Goal: Task Accomplishment & Management: Manage account settings

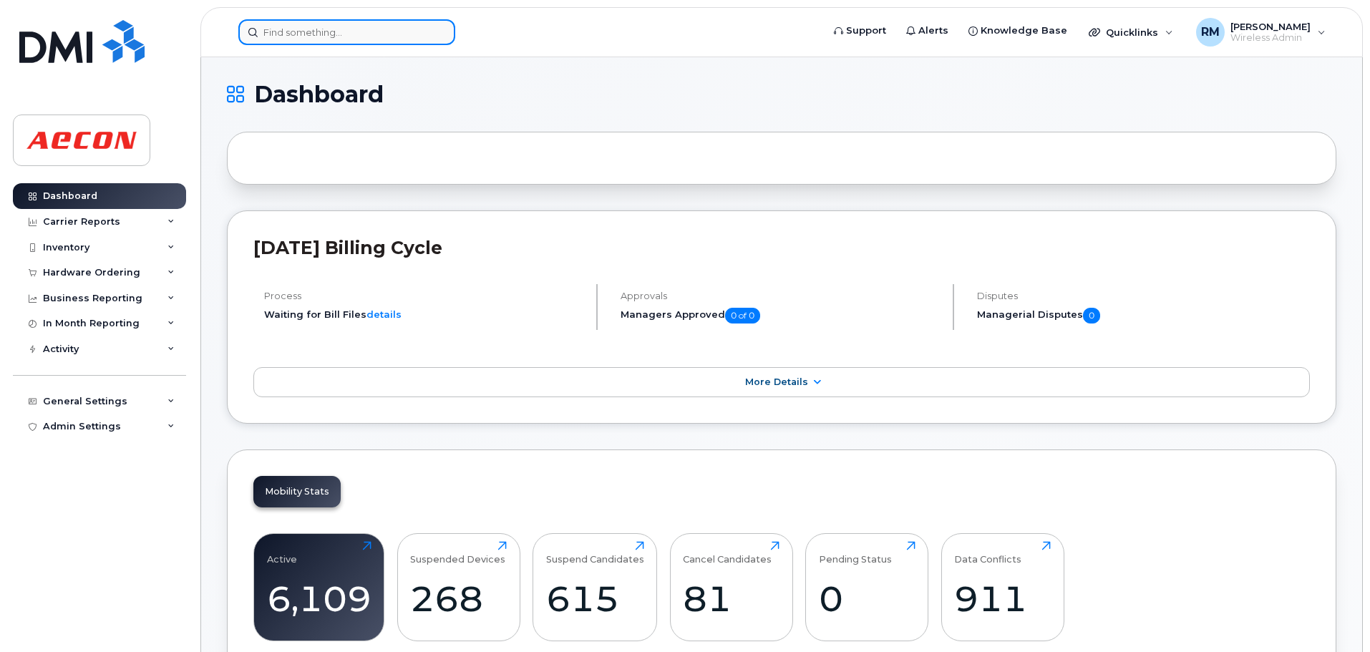
click at [306, 39] on input at bounding box center [346, 32] width 217 height 26
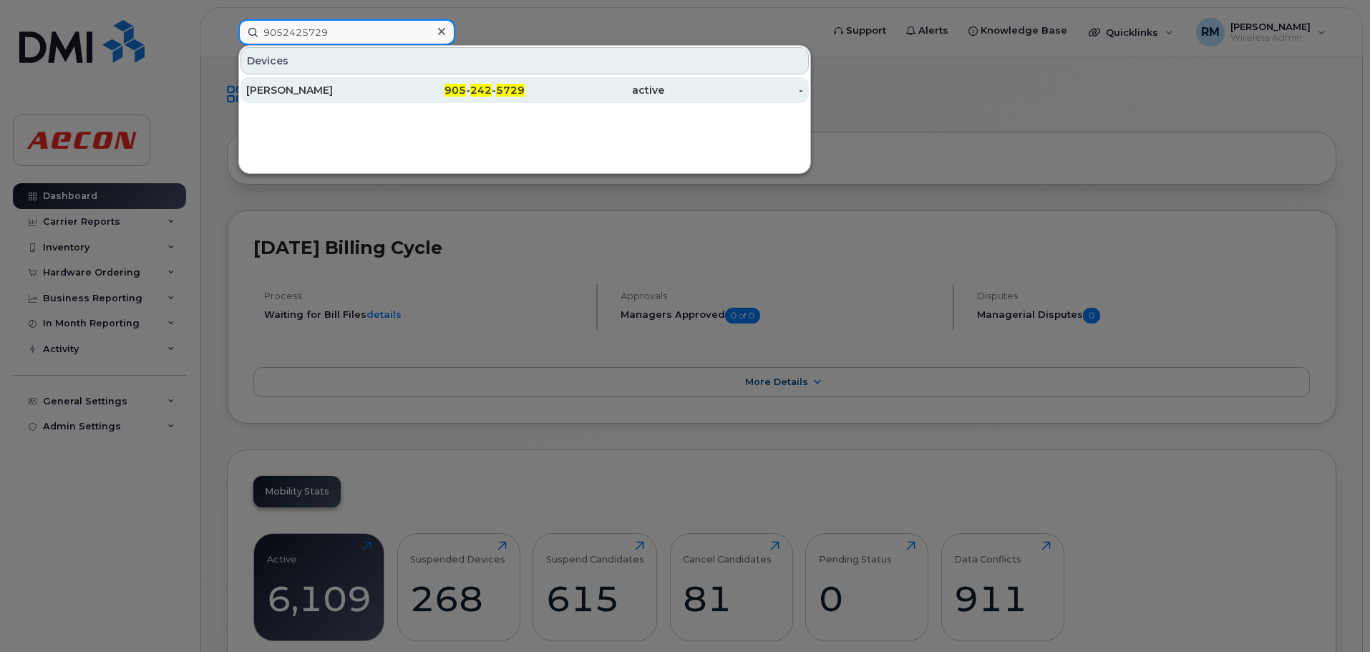
type input "9052425729"
click at [463, 87] on span "905" at bounding box center [455, 90] width 21 height 13
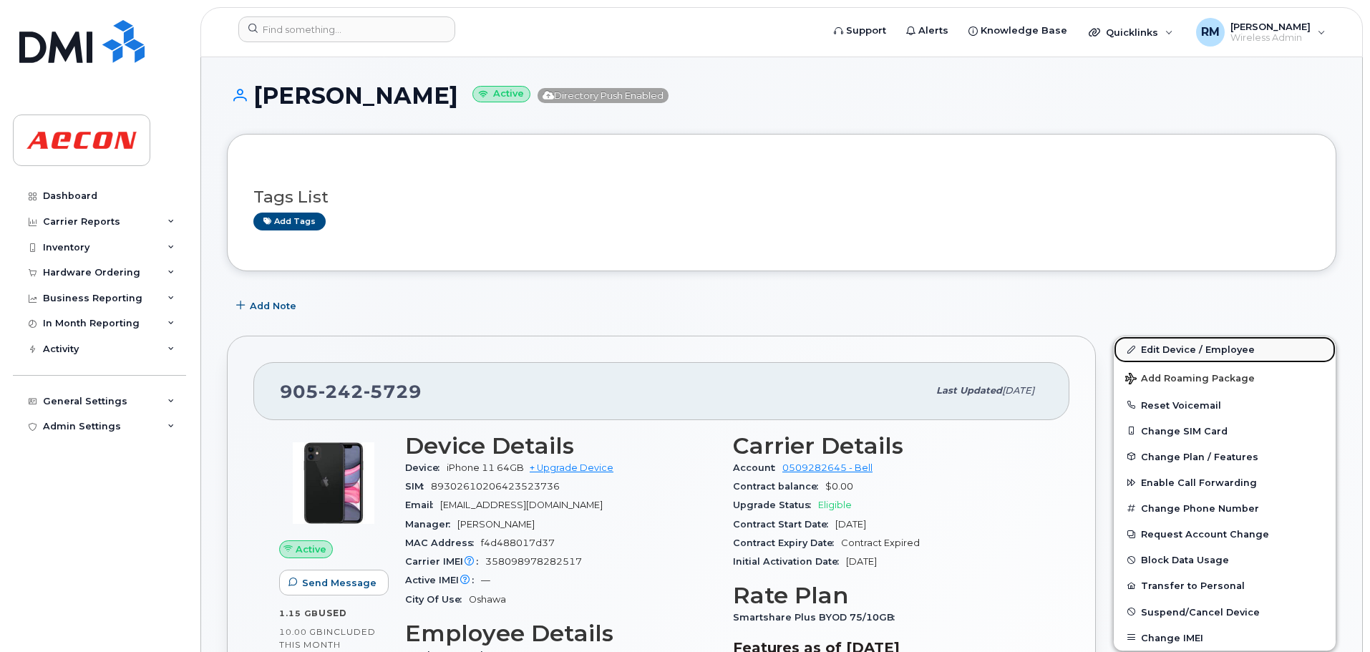
click at [1199, 347] on link "Edit Device / Employee" at bounding box center [1225, 350] width 222 height 26
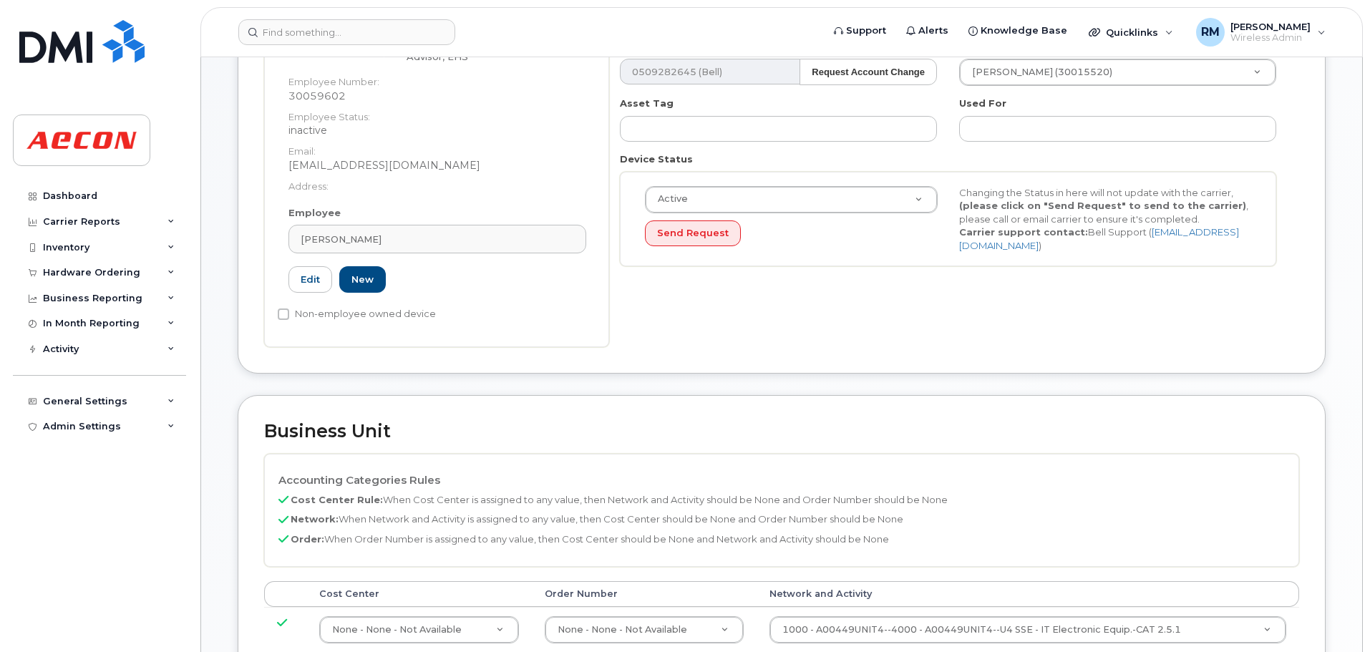
scroll to position [143, 0]
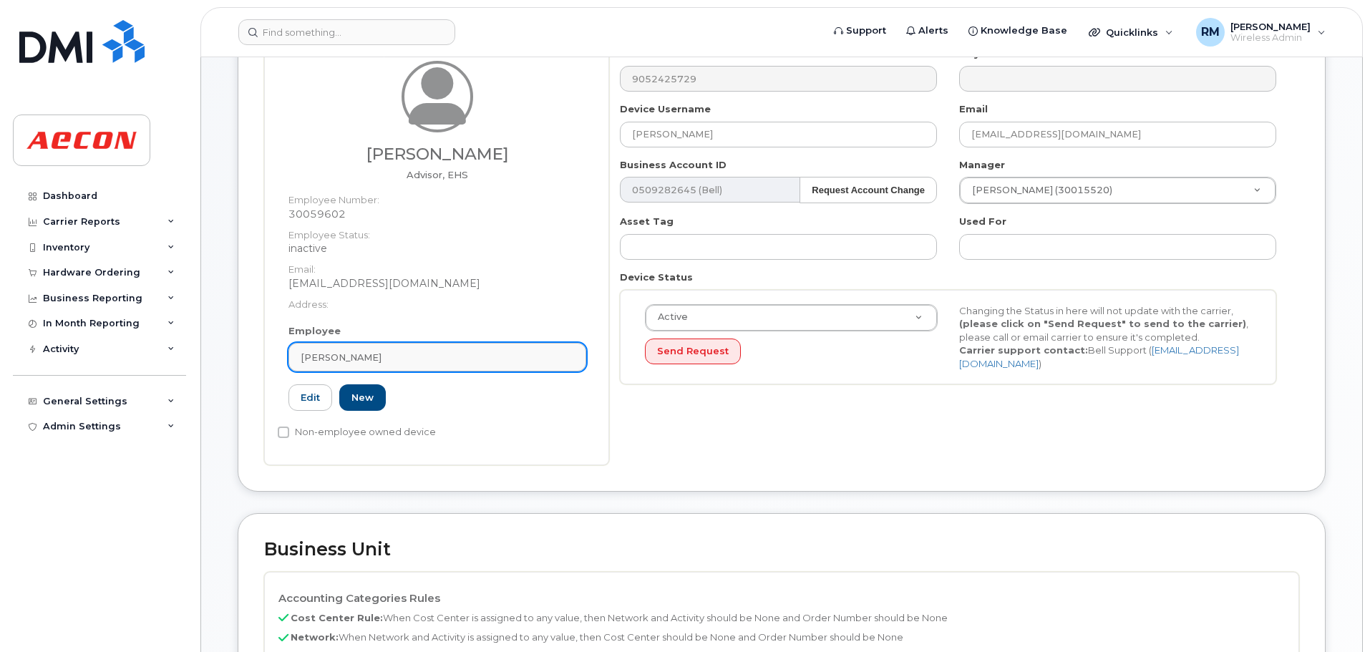
click at [361, 363] on span "[PERSON_NAME]" at bounding box center [341, 358] width 81 height 14
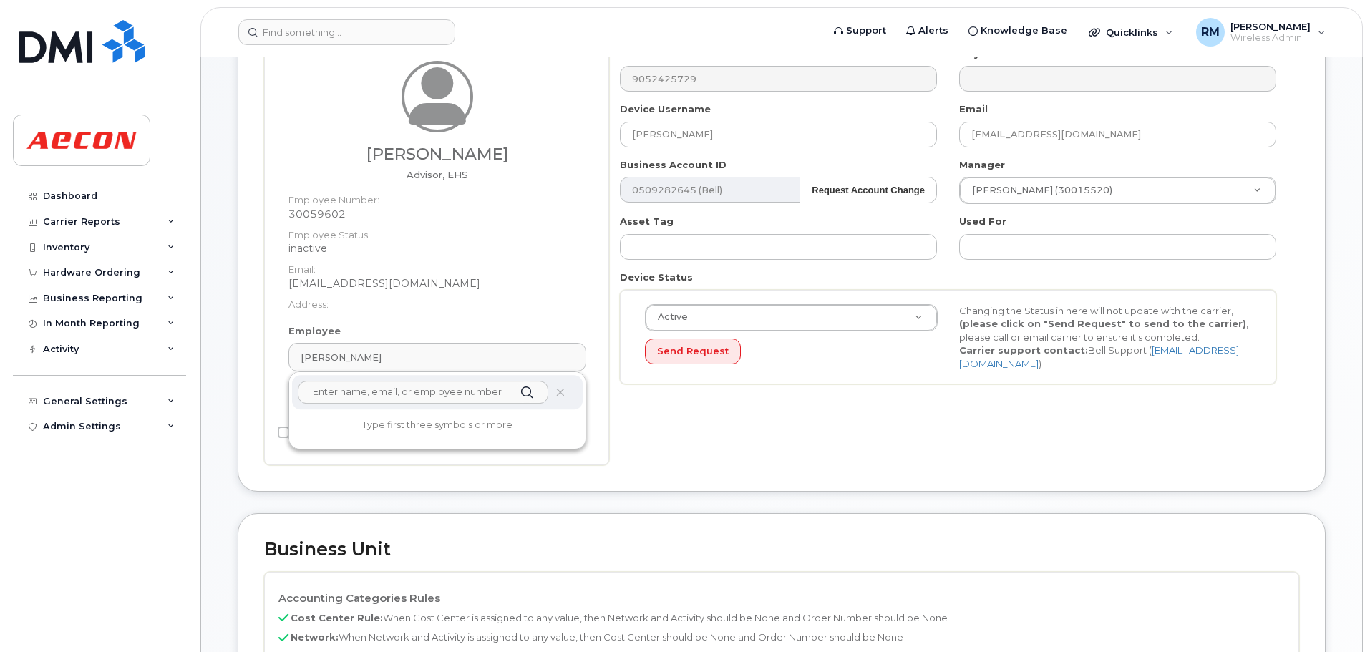
click at [362, 395] on input "text" at bounding box center [423, 392] width 251 height 23
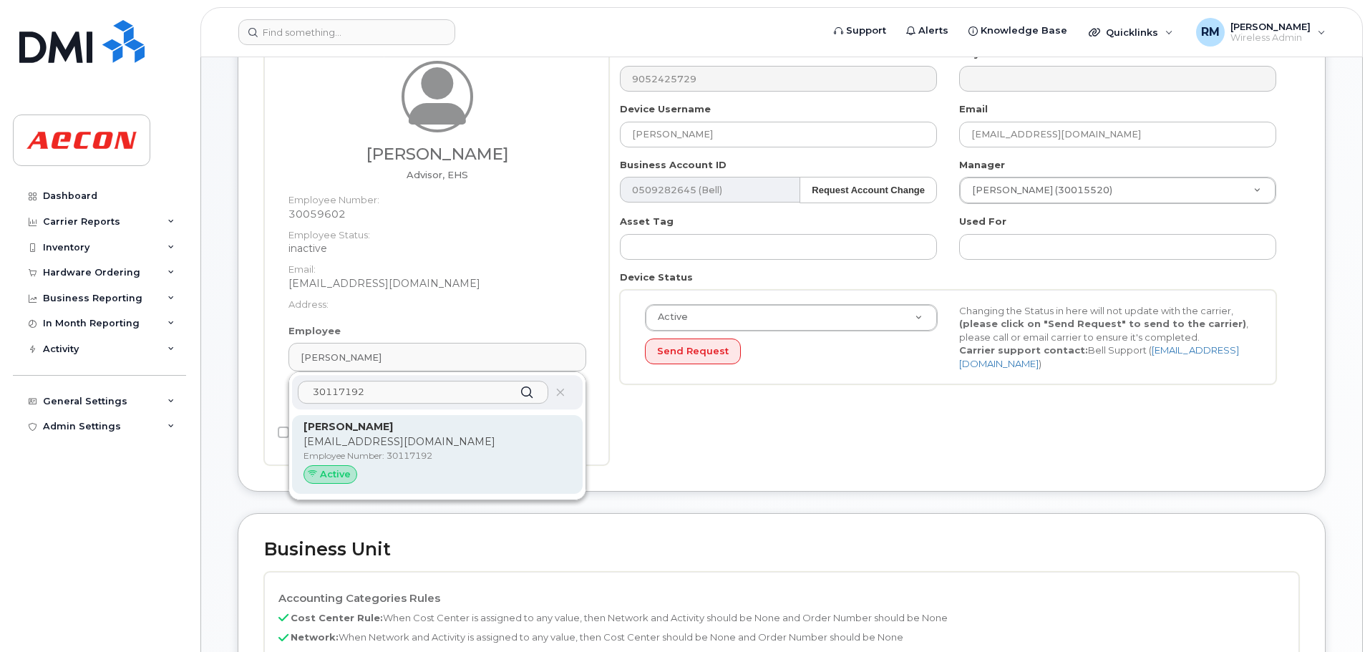
type input "30117192"
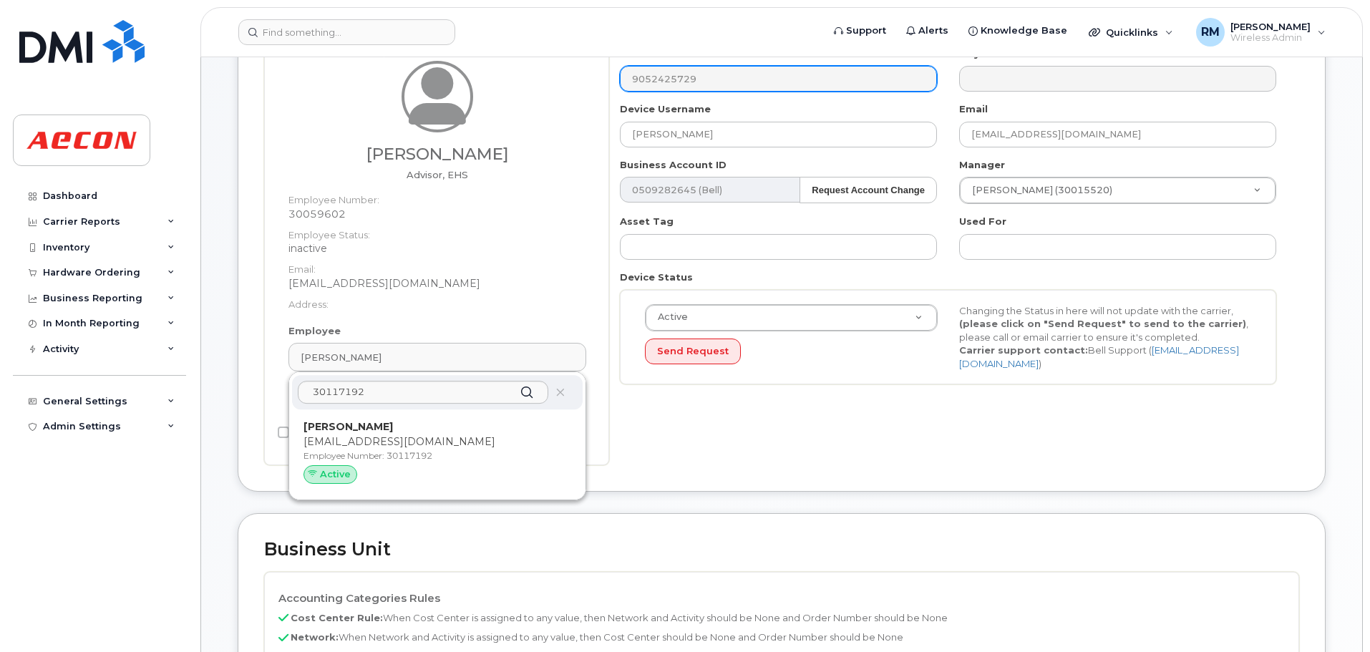
drag, startPoint x: 388, startPoint y: 447, endPoint x: 756, endPoint y: 79, distance: 520.5
click at [389, 447] on p "MMCGEE@AECON.COM" at bounding box center [438, 442] width 268 height 15
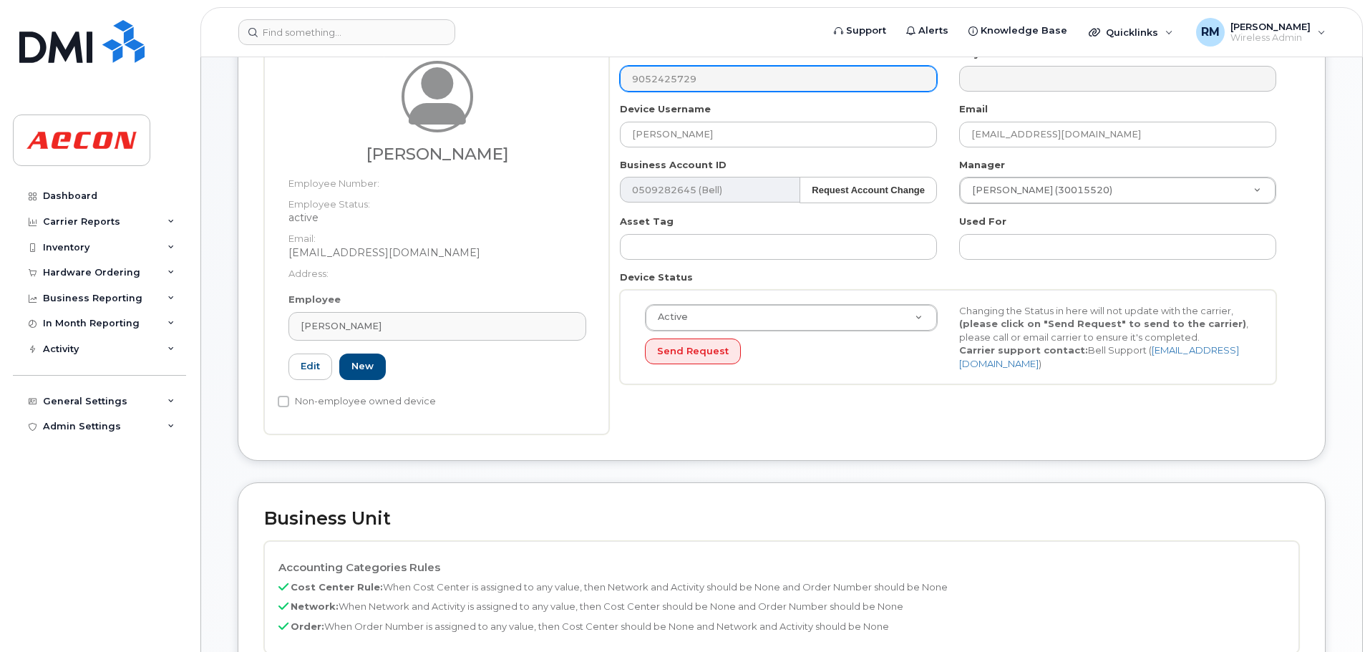
type input "30117192"
type input "Monica Annand-McGee"
type input "mmcgee@aecon.com"
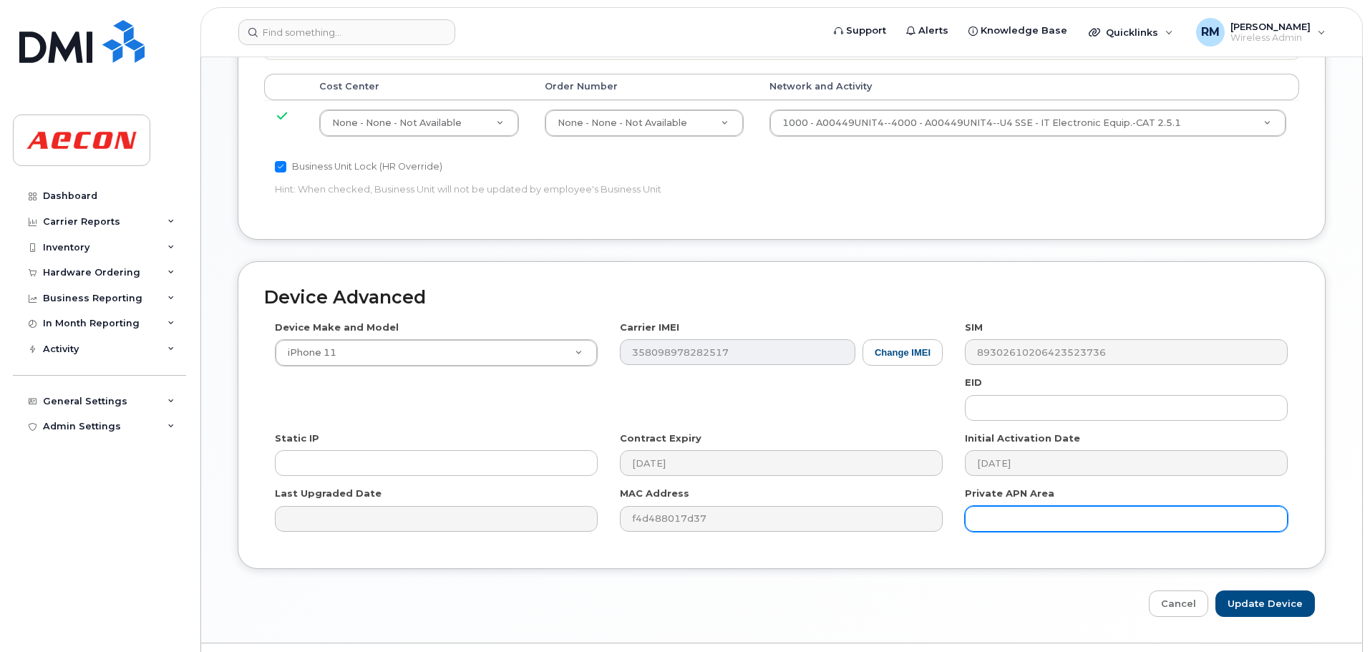
scroll to position [774, 0]
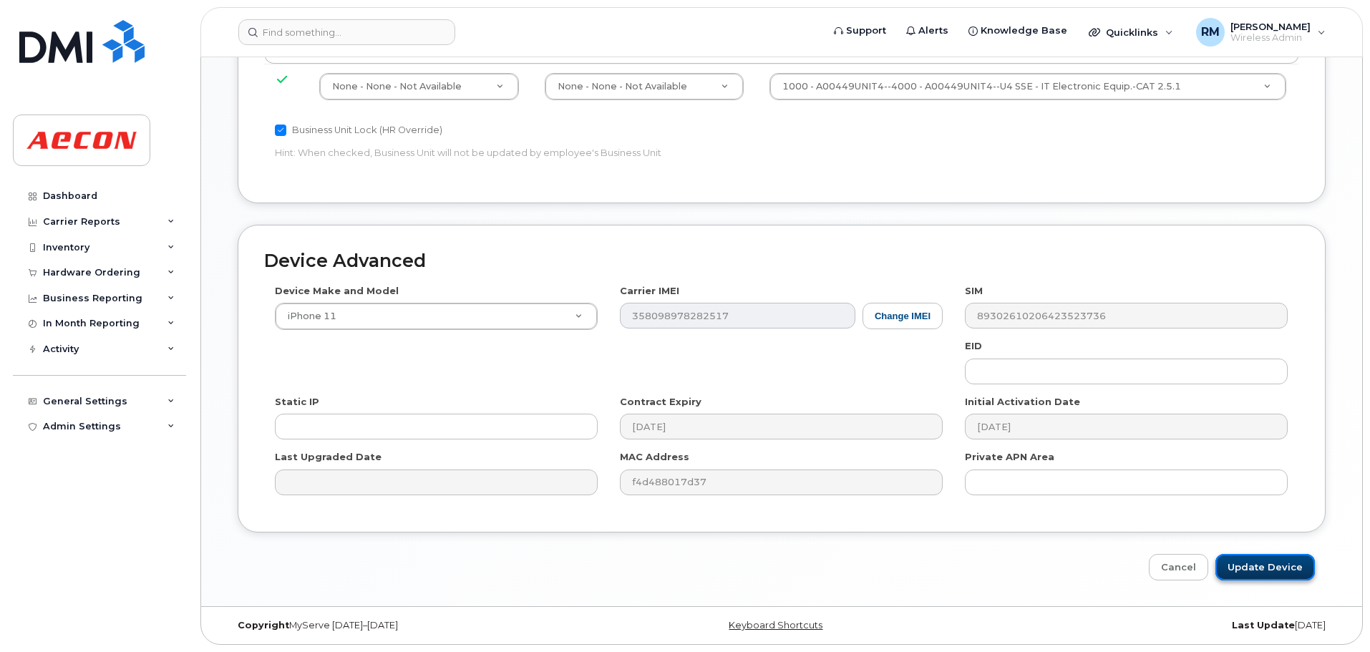
click at [1253, 570] on input "Update Device" at bounding box center [1266, 567] width 100 height 26
type input "Saving..."
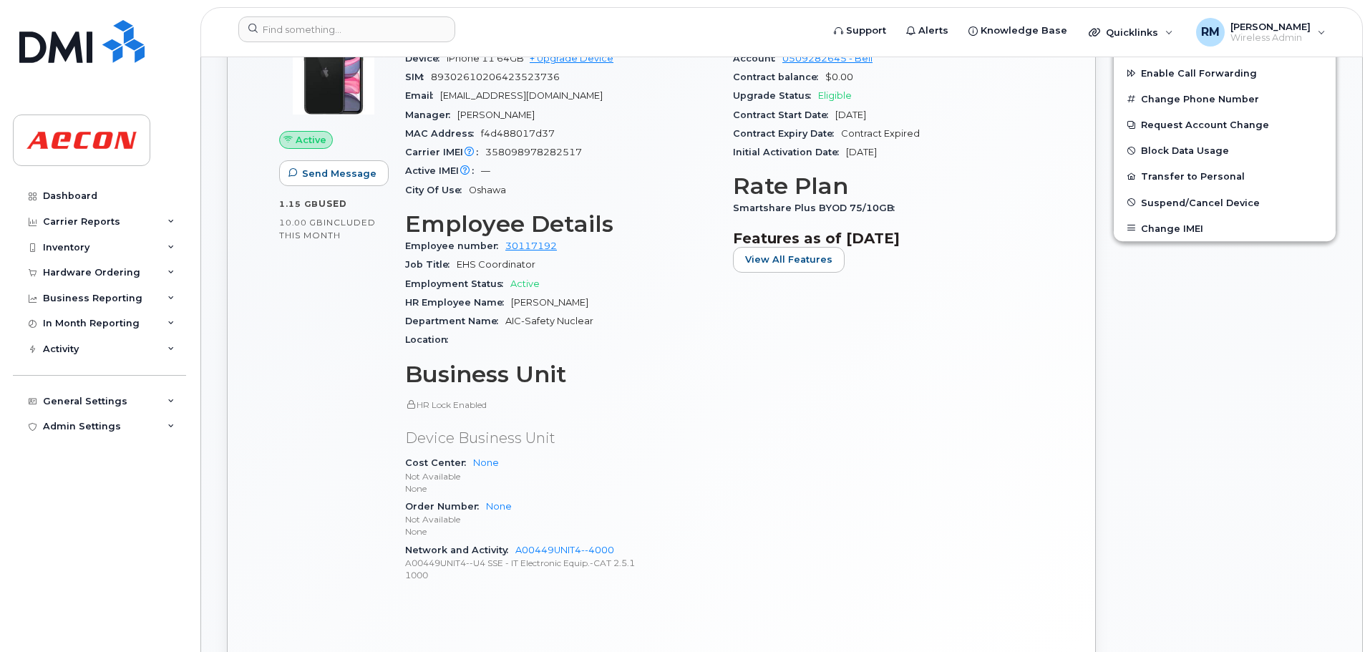
scroll to position [215, 0]
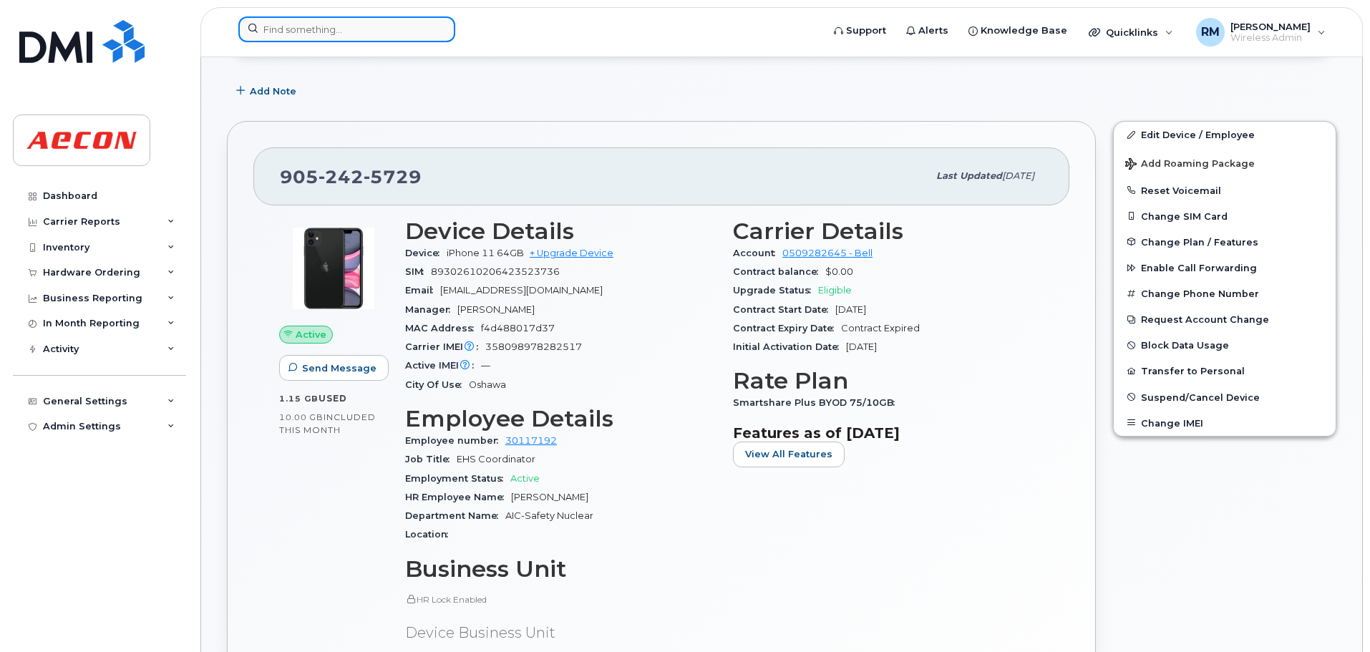
click at [303, 24] on input at bounding box center [346, 29] width 217 height 26
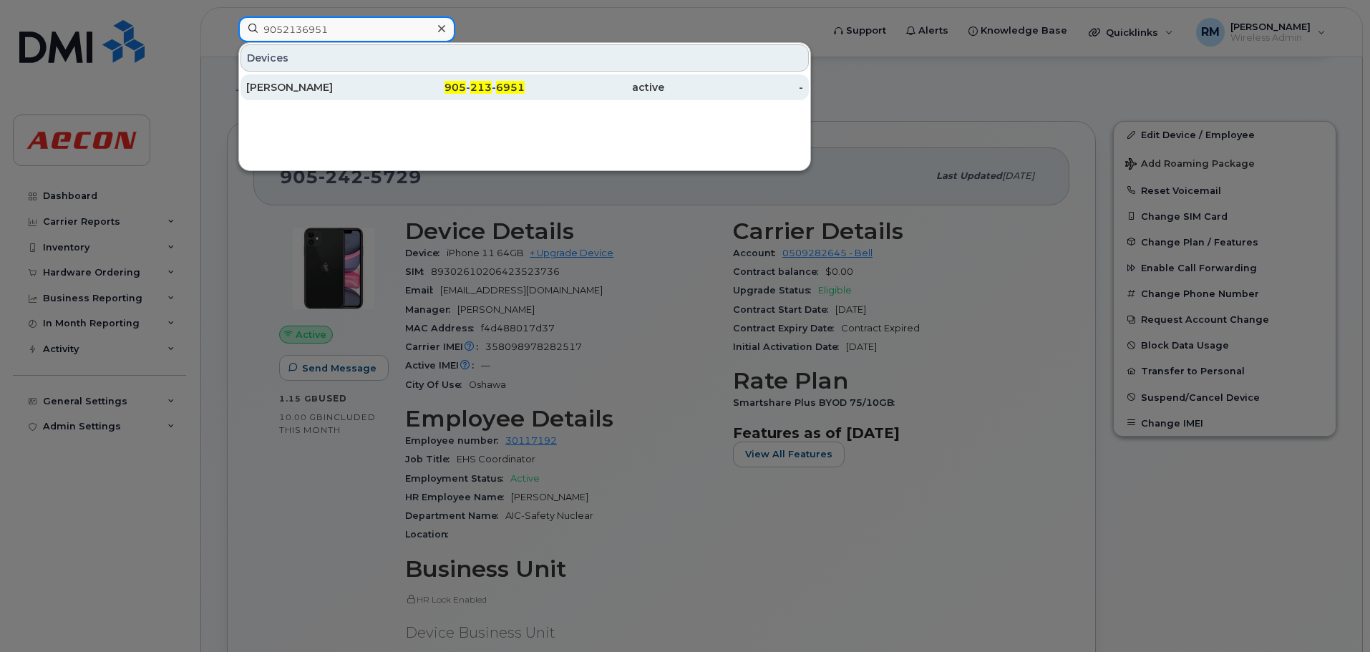
type input "9052136951"
click at [478, 91] on span "213" at bounding box center [480, 87] width 21 height 13
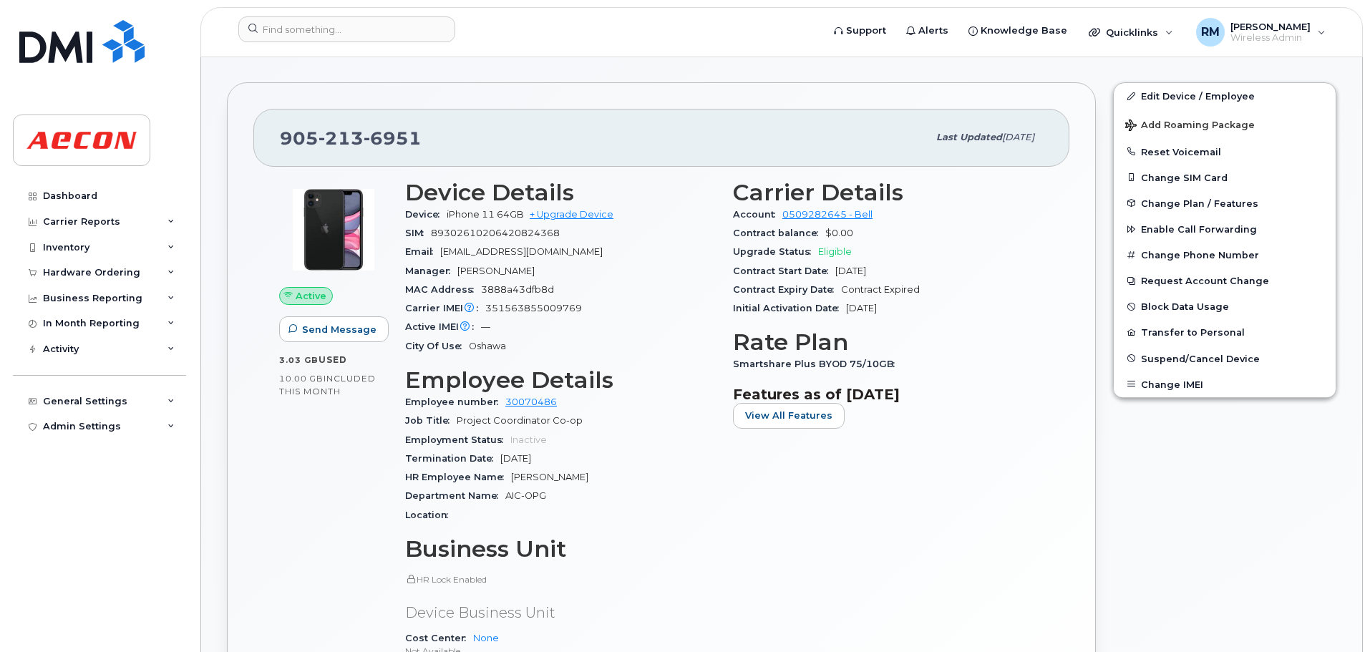
scroll to position [72, 0]
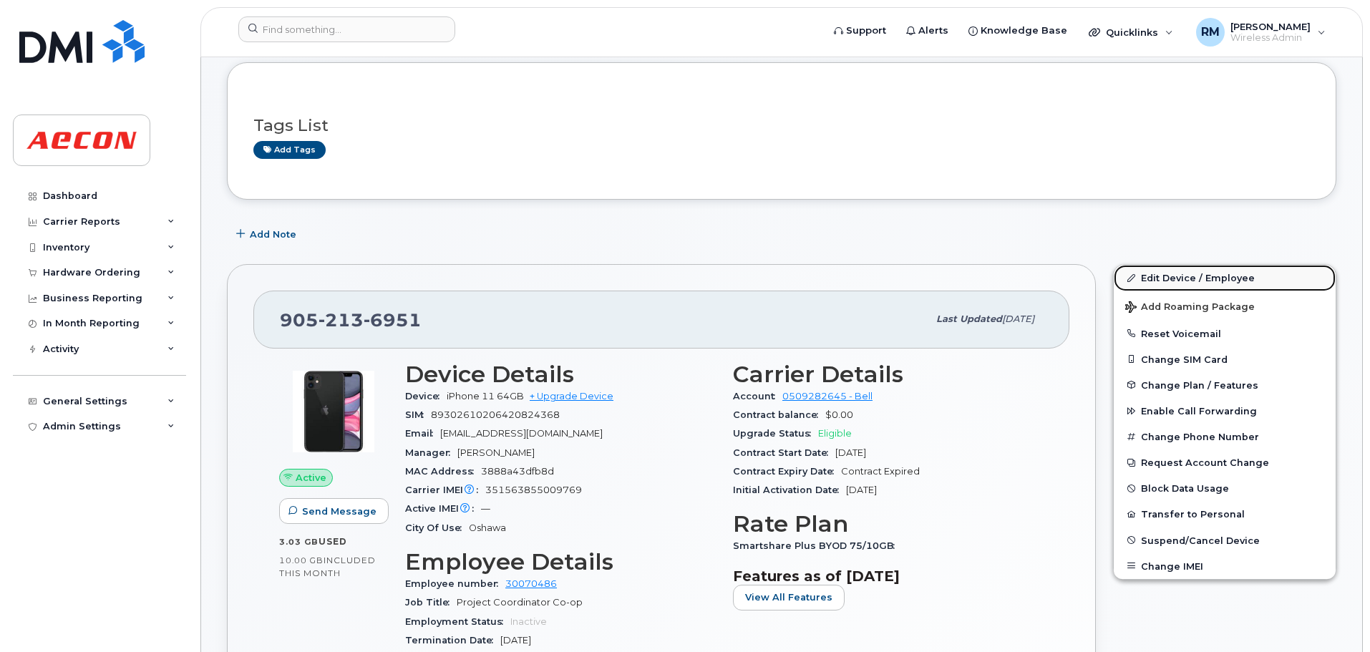
click at [1174, 273] on link "Edit Device / Employee" at bounding box center [1225, 278] width 222 height 26
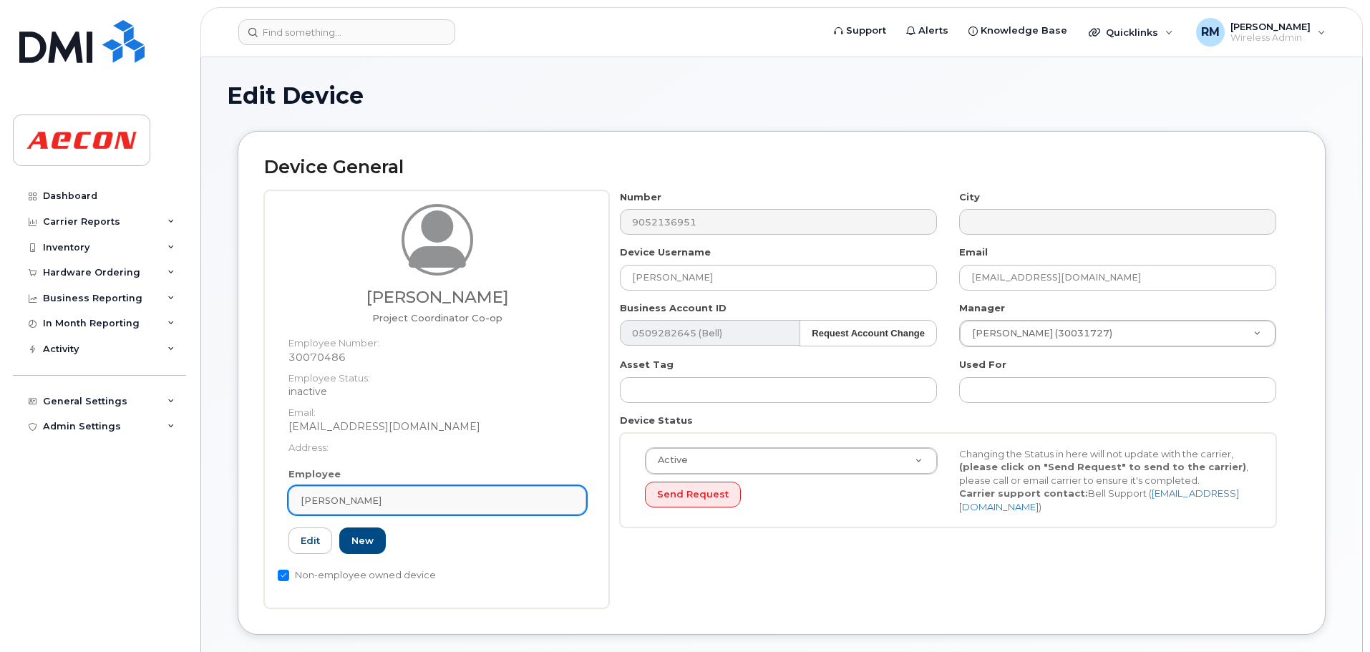
click at [386, 498] on div "Logan Pahl" at bounding box center [438, 501] width 274 height 14
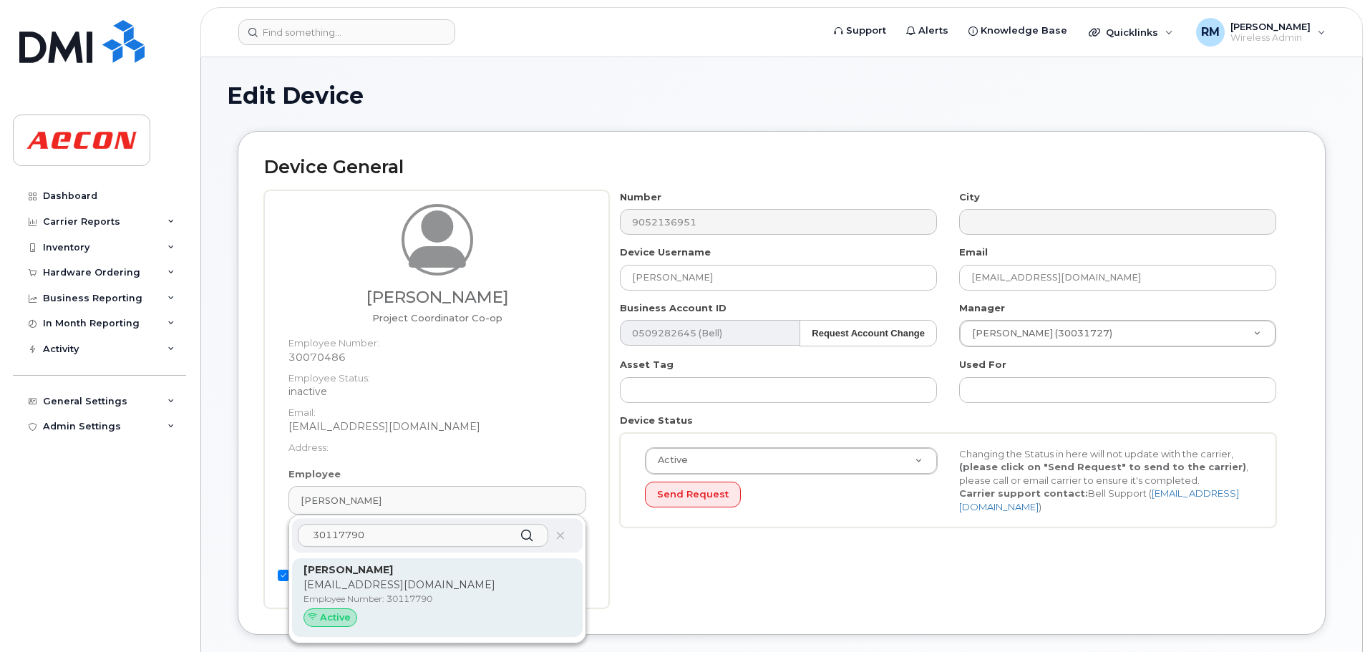
type input "30117790"
click at [399, 579] on p "AMATIMBA@AECON.COM" at bounding box center [438, 585] width 268 height 15
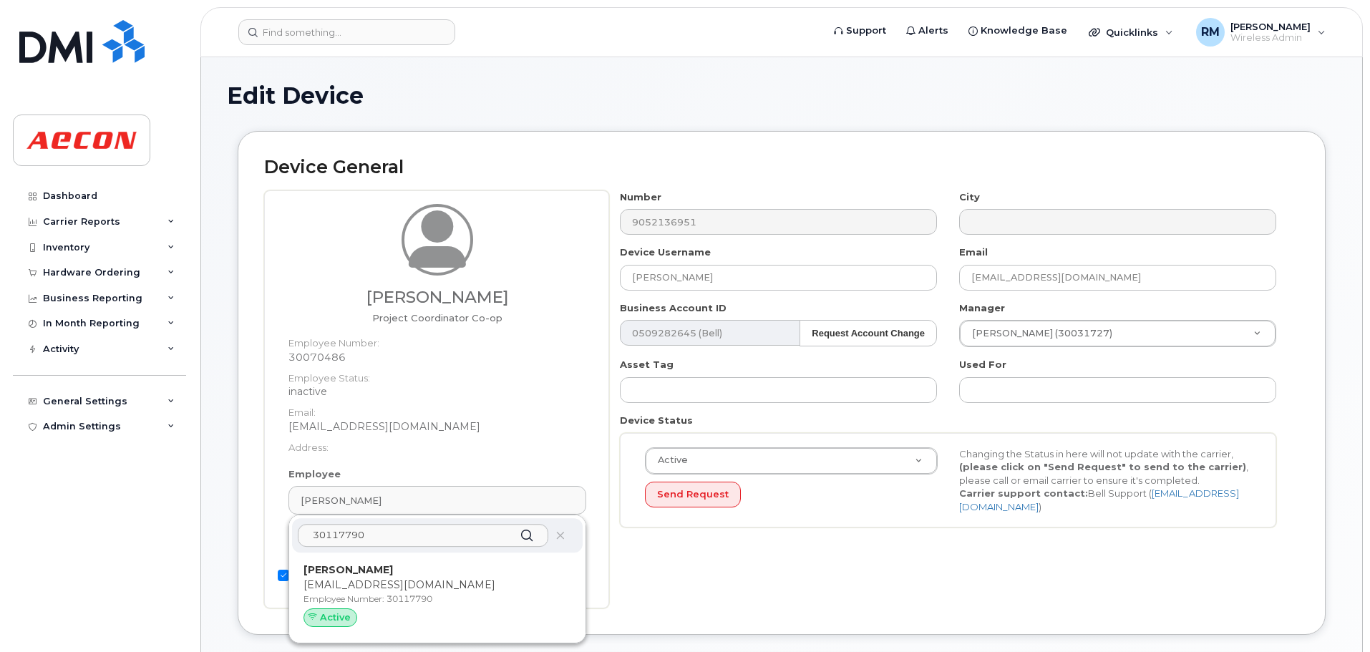
type input "30117790"
type input "Tawanda Matimba"
type input "amatimba@aecon.com"
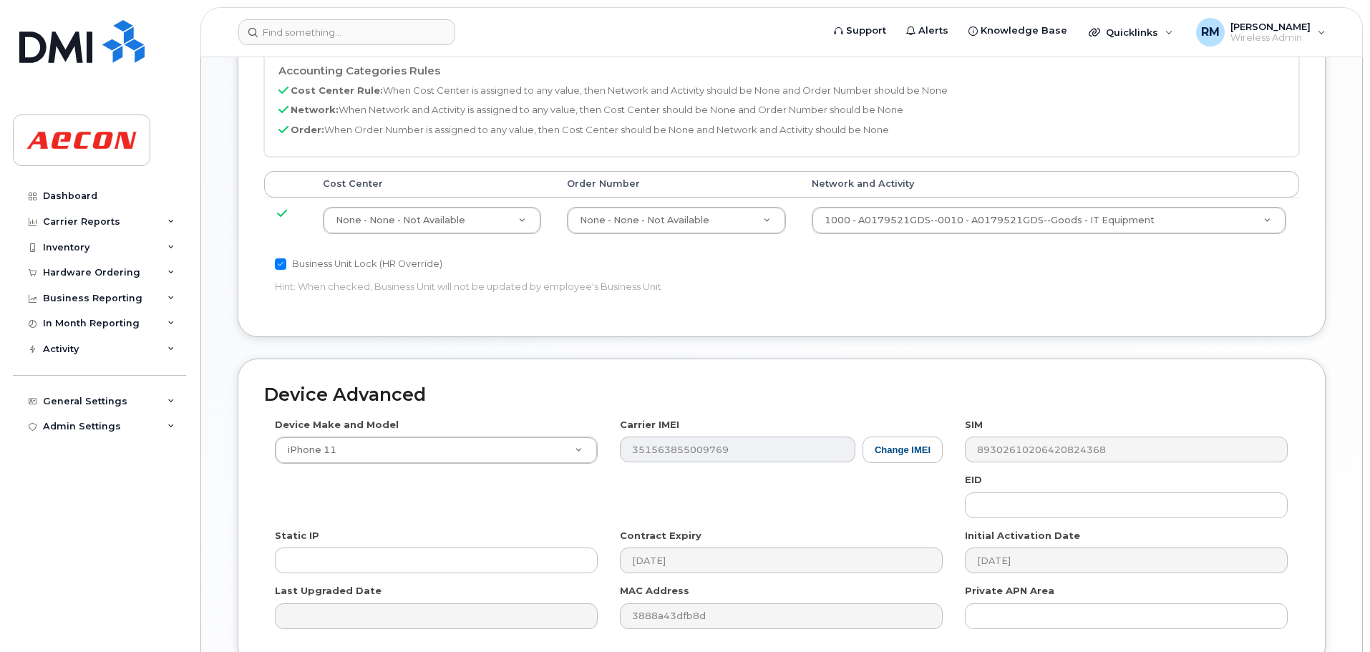
scroll to position [644, 0]
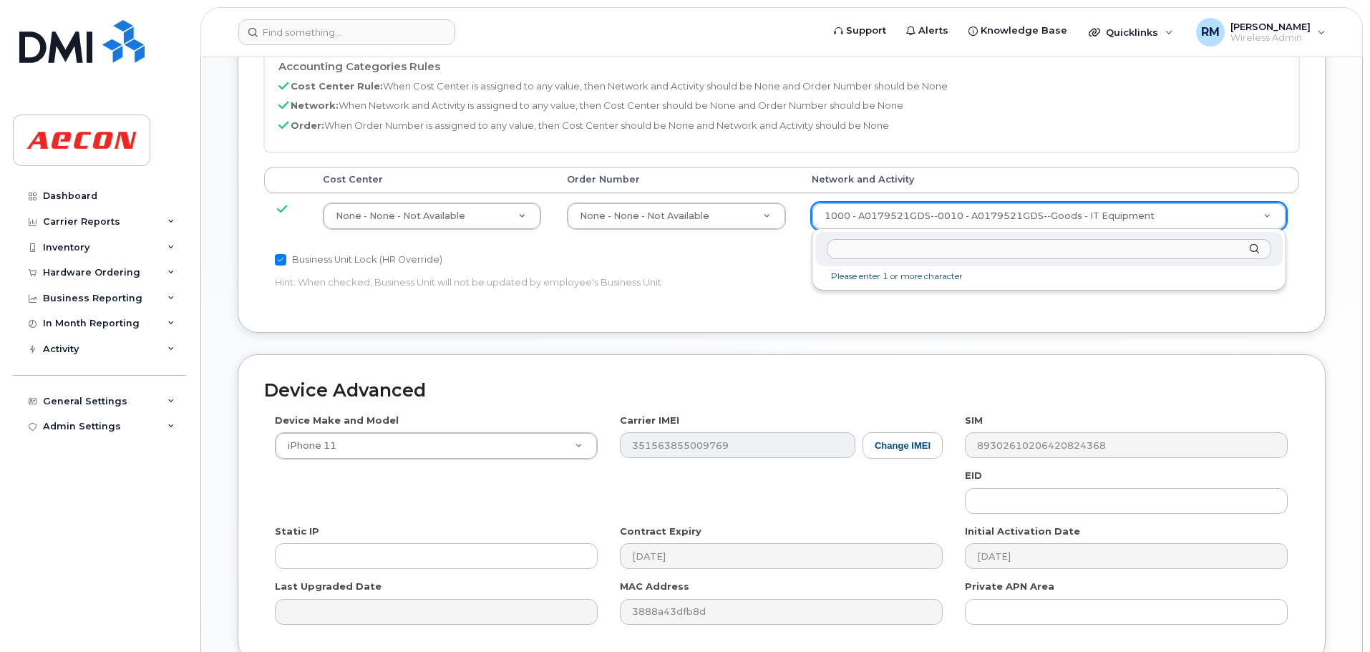
click at [870, 256] on input "text" at bounding box center [1049, 249] width 445 height 21
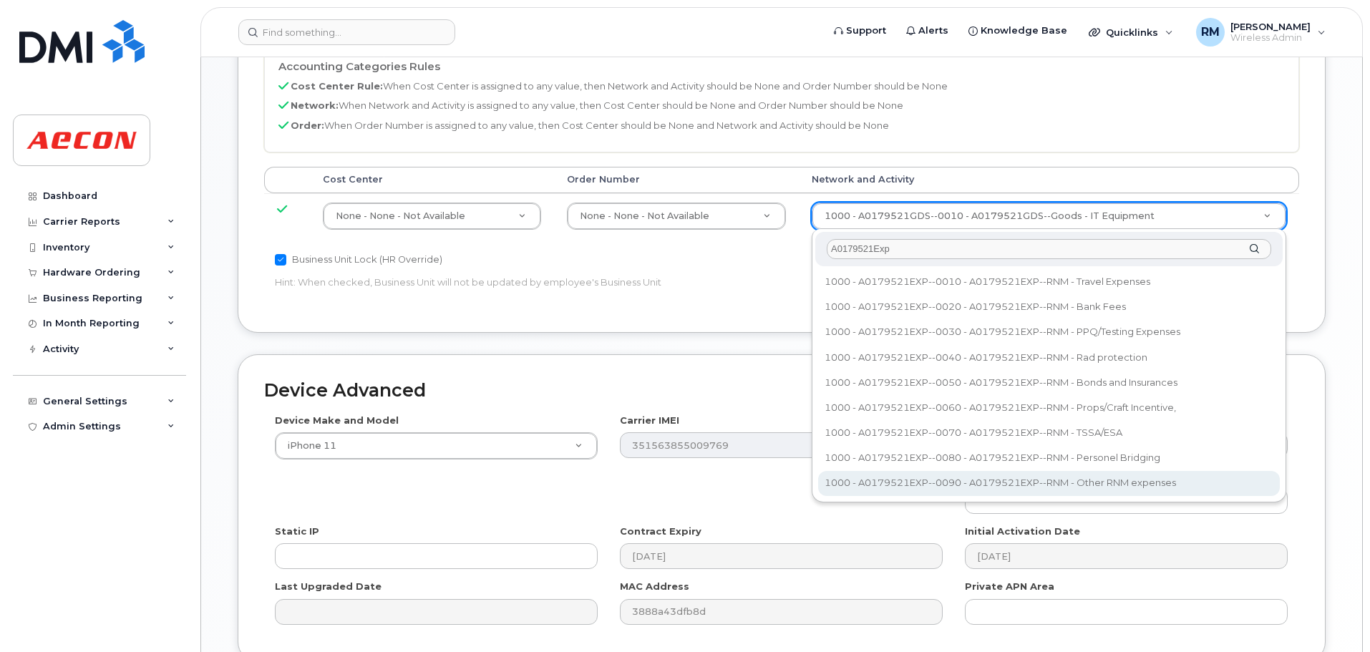
type input "A0179521Exp"
type input "33989258"
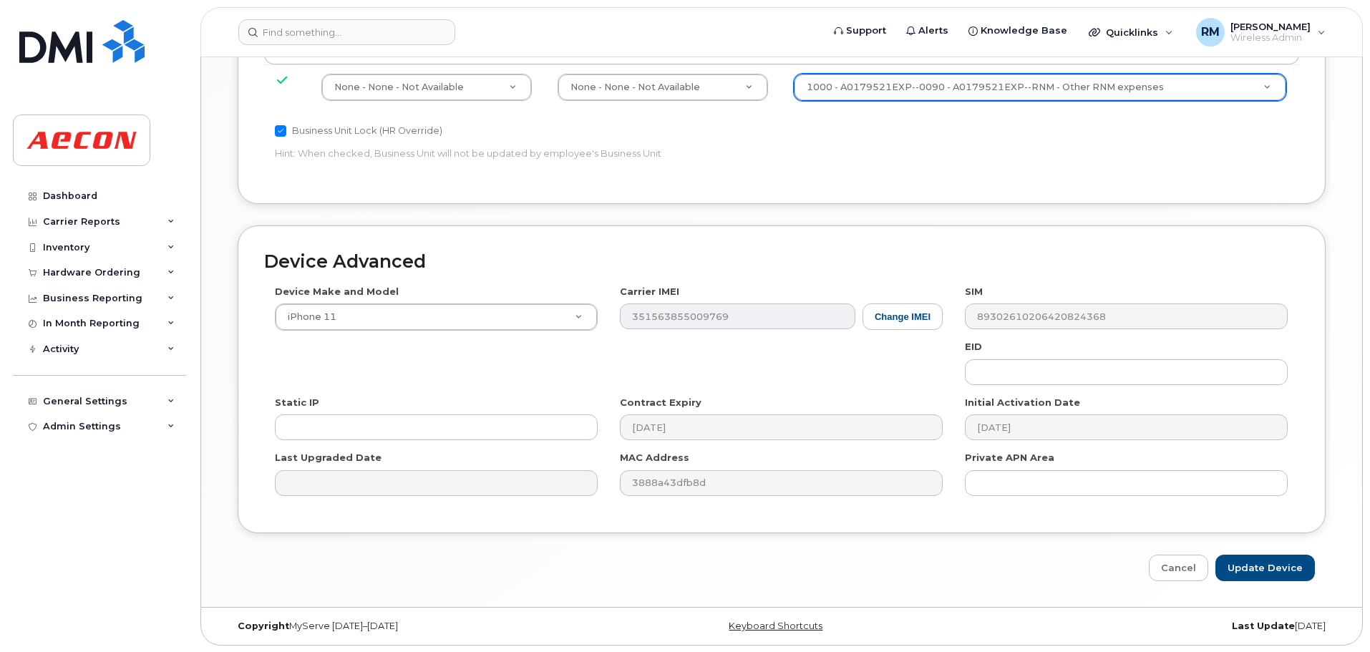
scroll to position [774, 0]
click at [1262, 566] on input "Update Device" at bounding box center [1266, 567] width 100 height 26
type input "Saving..."
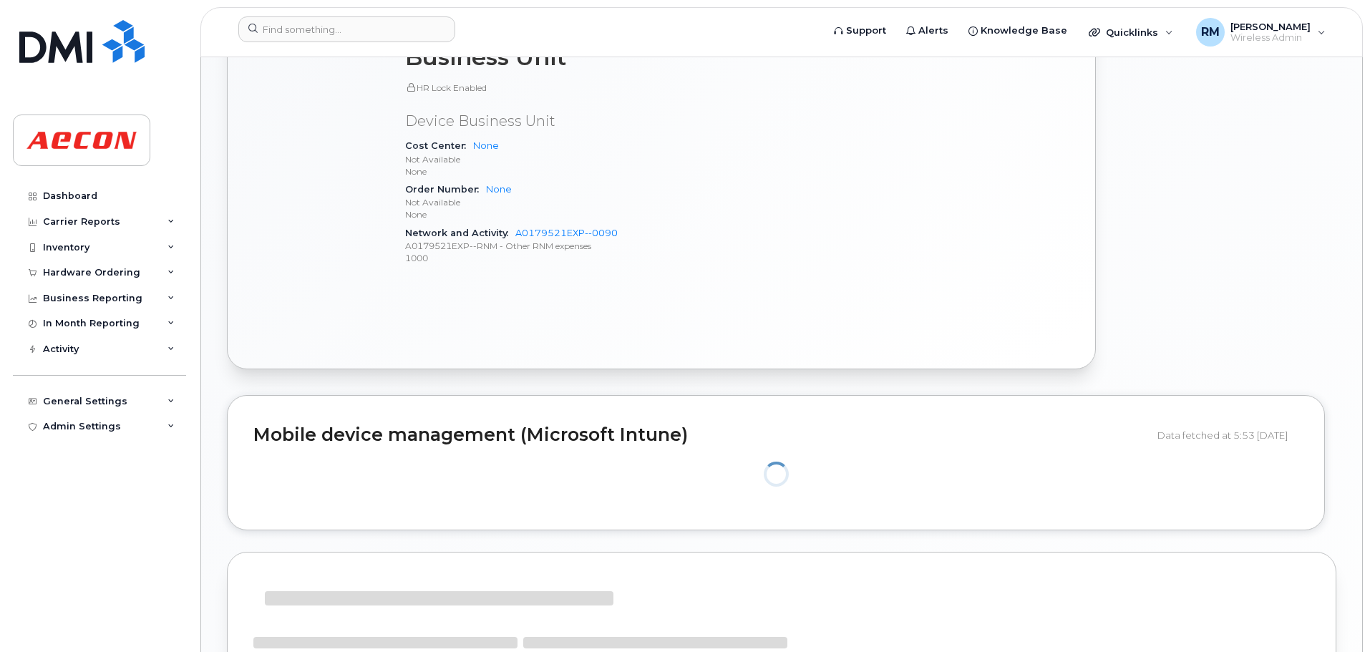
scroll to position [1150, 0]
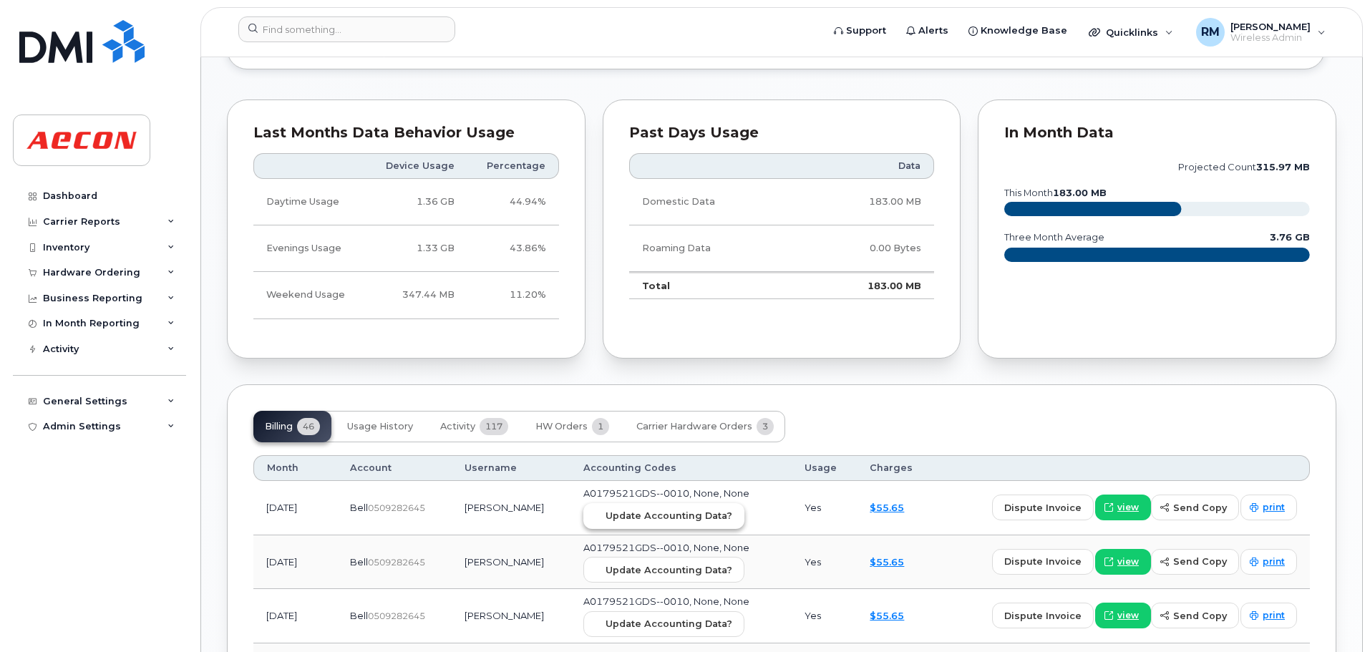
click at [608, 516] on span "Update Accounting Data?" at bounding box center [669, 516] width 127 height 14
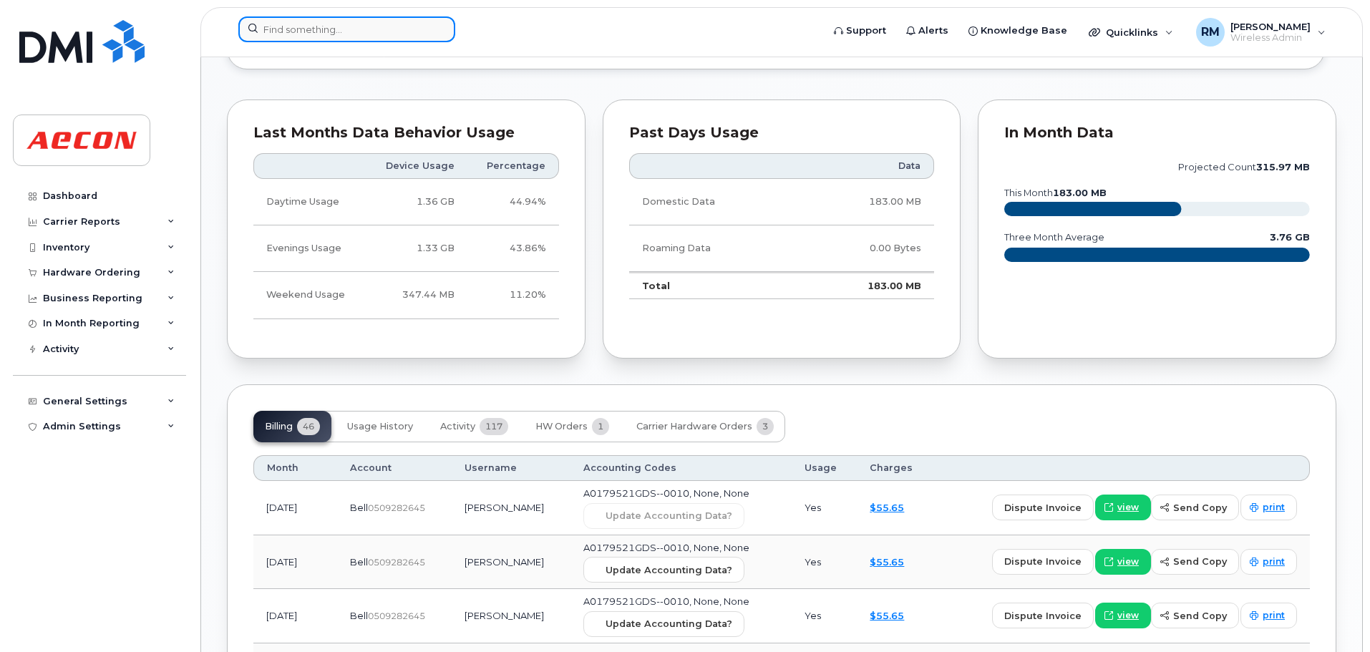
click at [329, 39] on input at bounding box center [346, 29] width 217 height 26
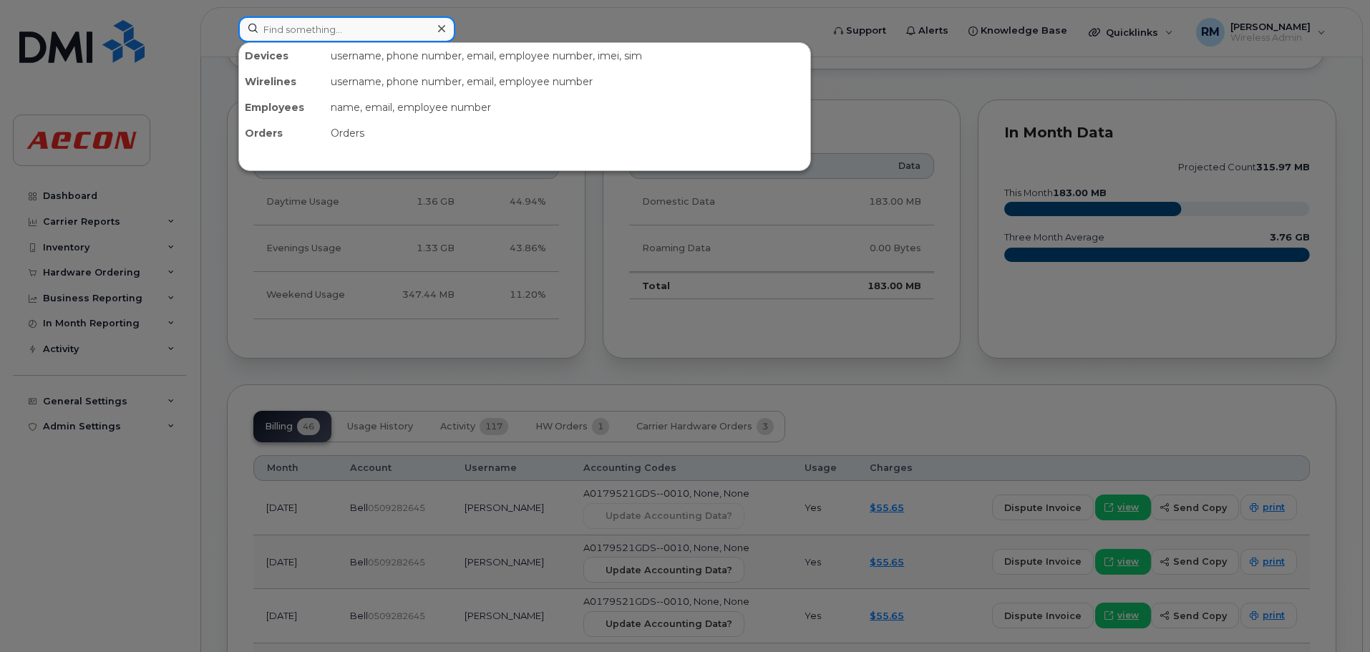
click at [342, 26] on input at bounding box center [346, 29] width 217 height 26
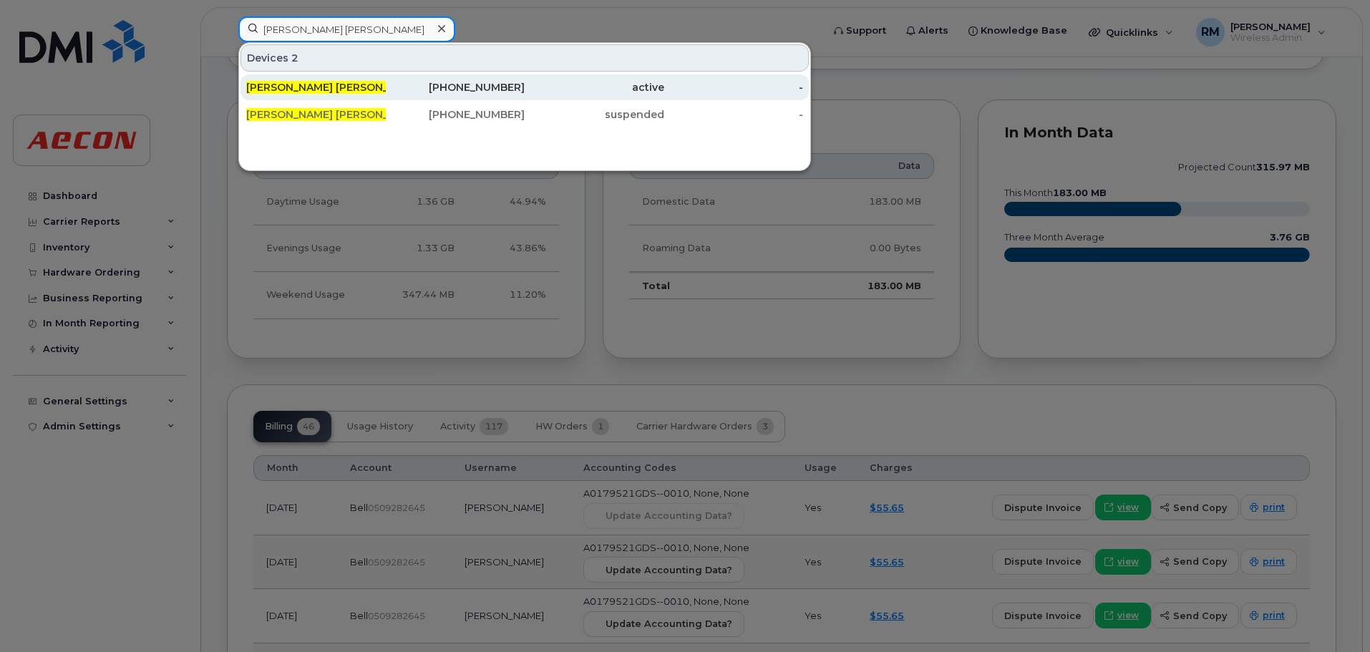
type input "Chris Dan"
click at [475, 90] on div "[PHONE_NUMBER]" at bounding box center [456, 87] width 140 height 14
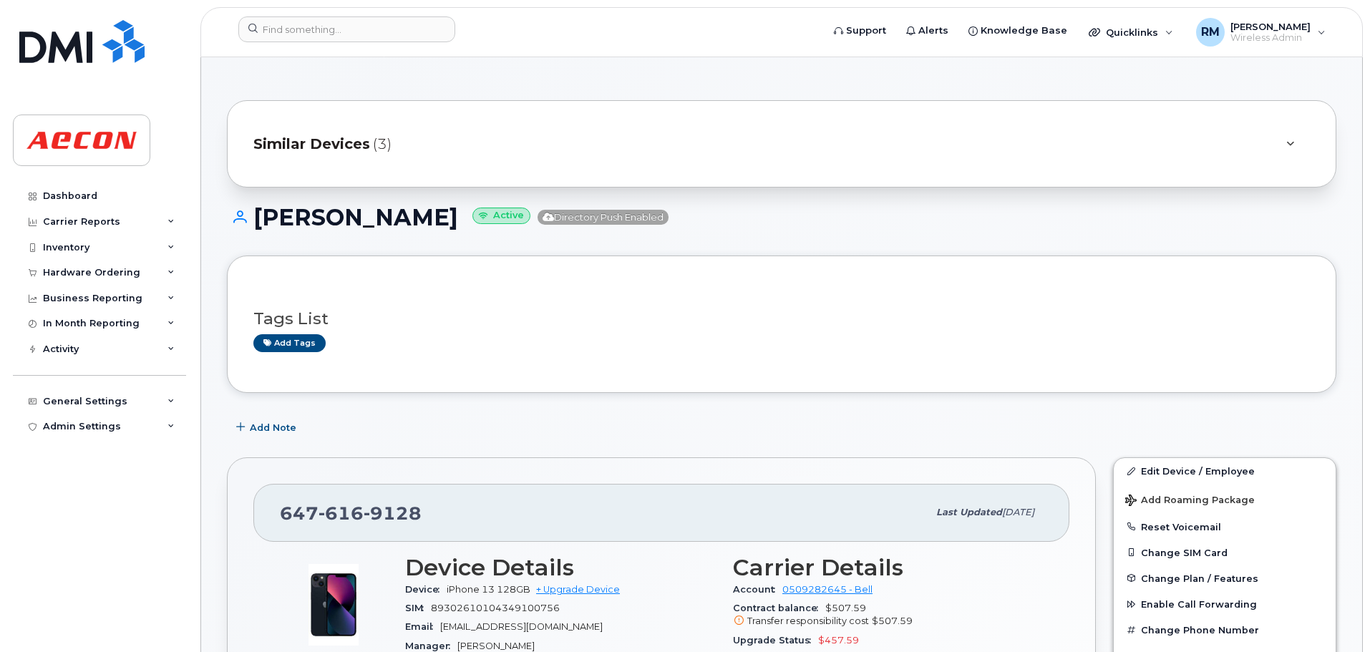
click at [292, 143] on span "Similar Devices" at bounding box center [311, 144] width 117 height 21
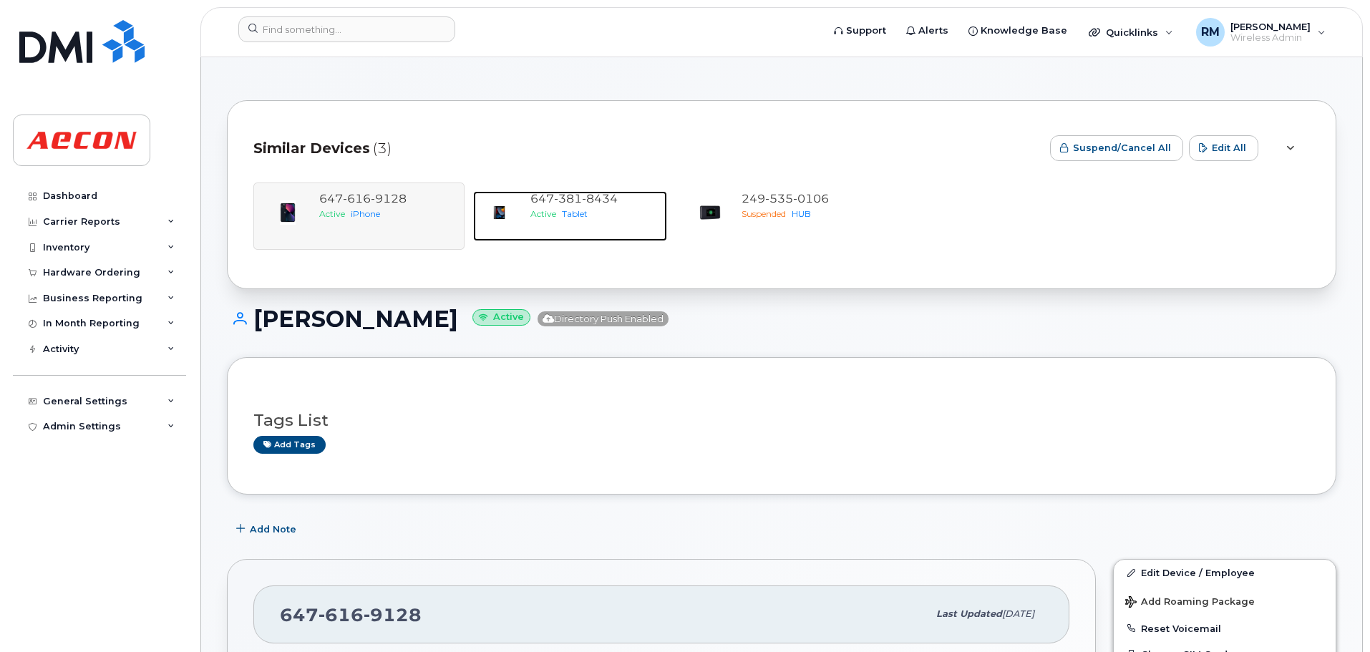
drag, startPoint x: 585, startPoint y: 218, endPoint x: 604, endPoint y: 277, distance: 61.6
click at [585, 218] on span "Tablet" at bounding box center [575, 213] width 26 height 11
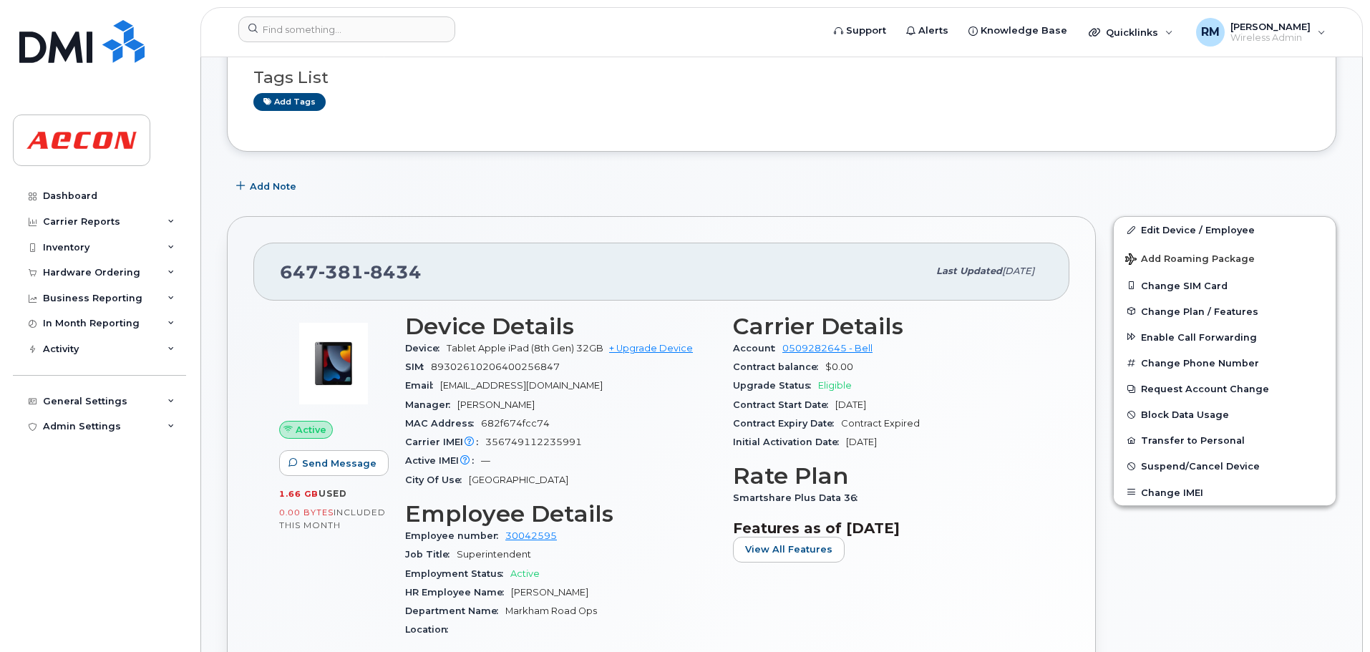
scroll to position [286, 0]
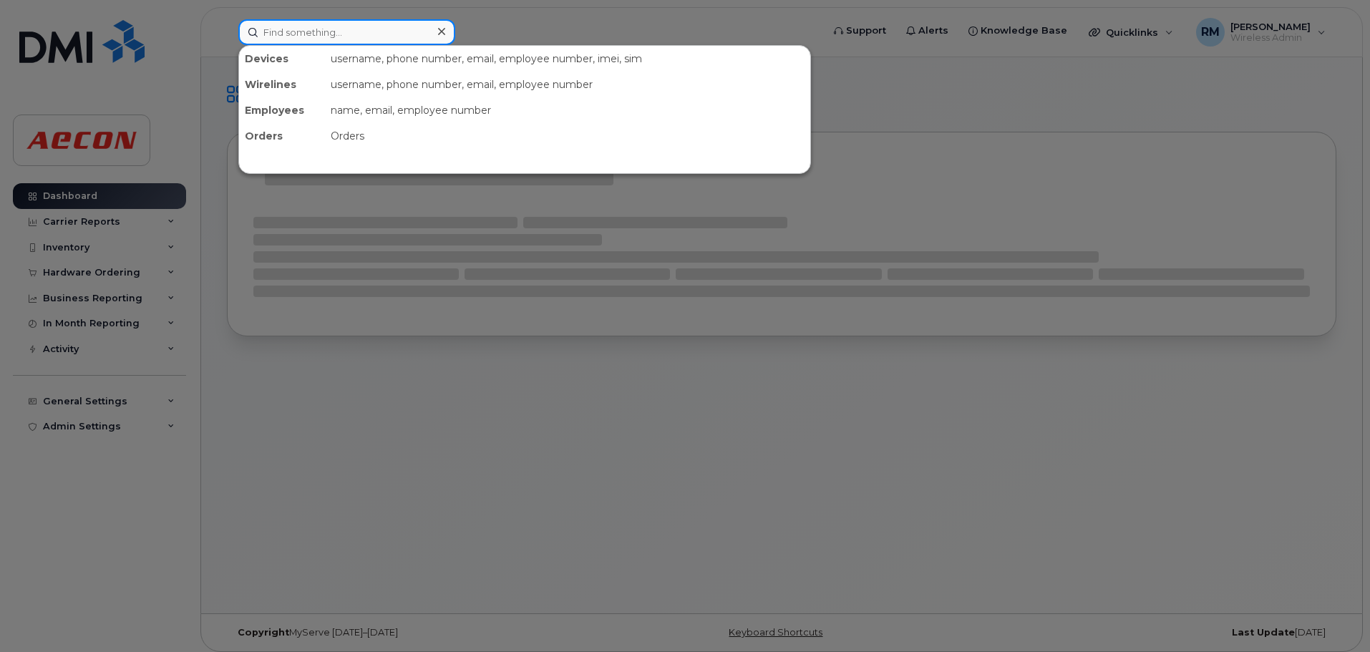
click at [342, 34] on input at bounding box center [346, 32] width 217 height 26
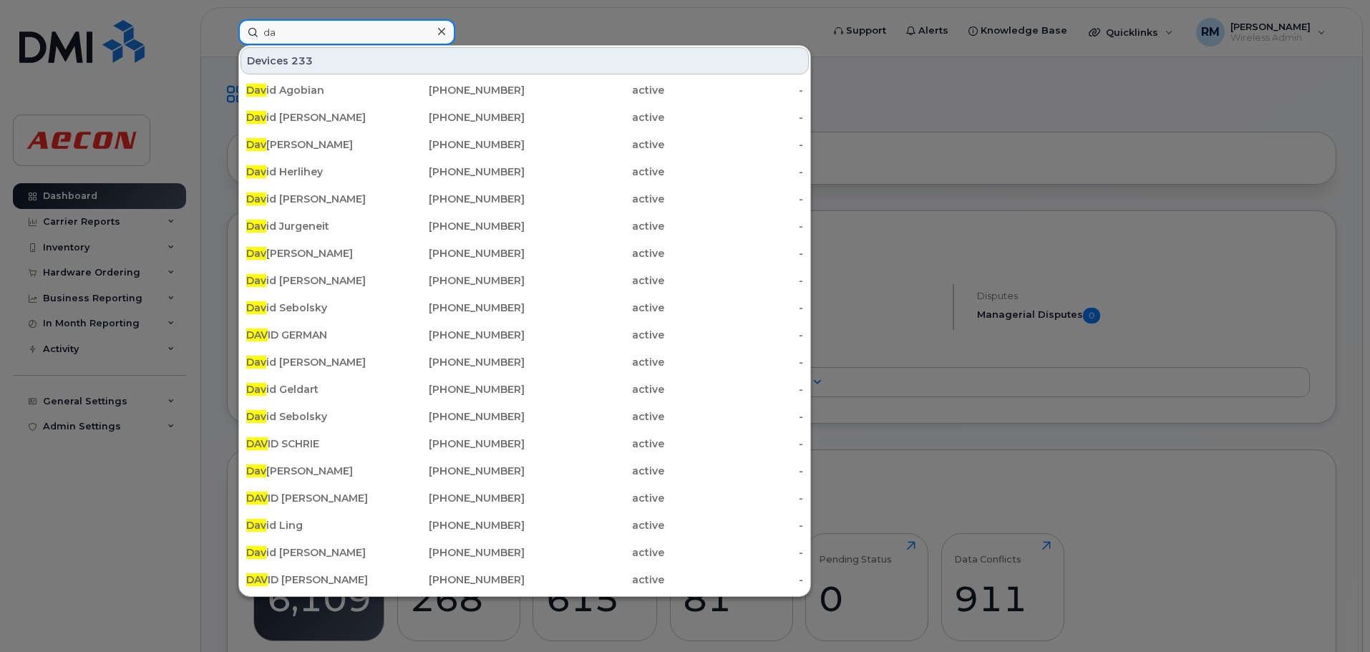
type input "d"
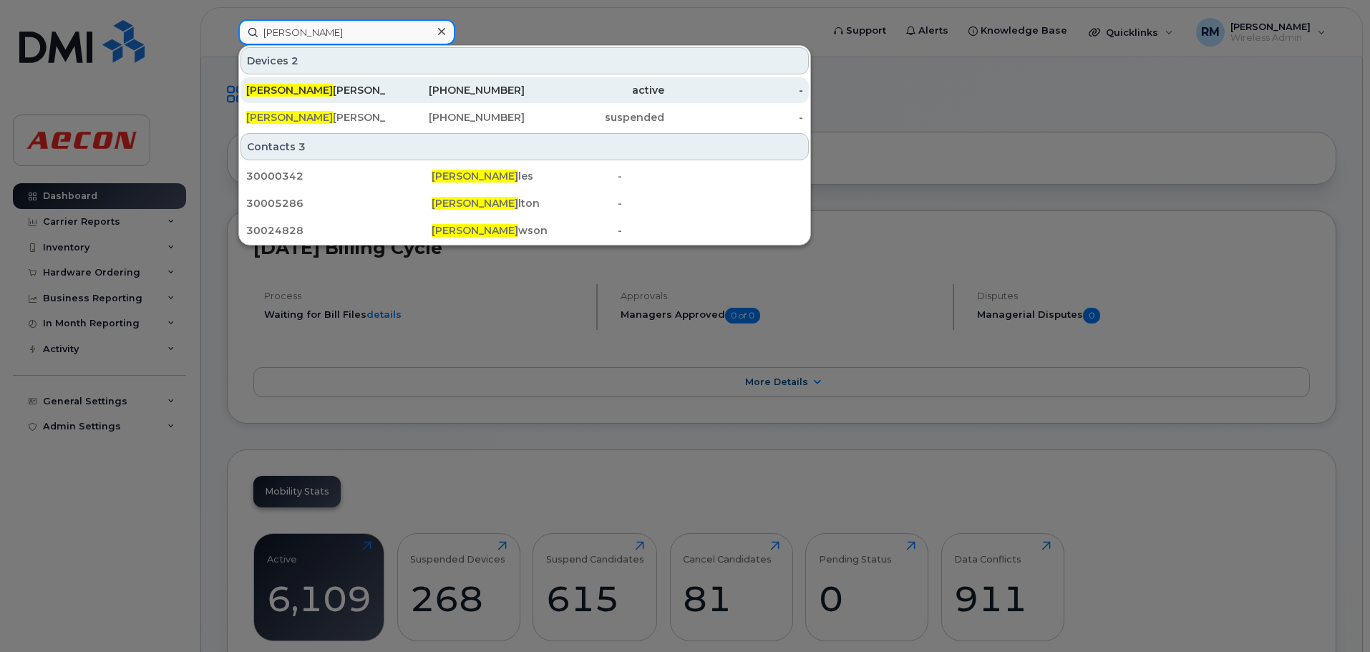
type input "[PERSON_NAME]"
click at [490, 87] on div "647-616-9128" at bounding box center [456, 90] width 140 height 14
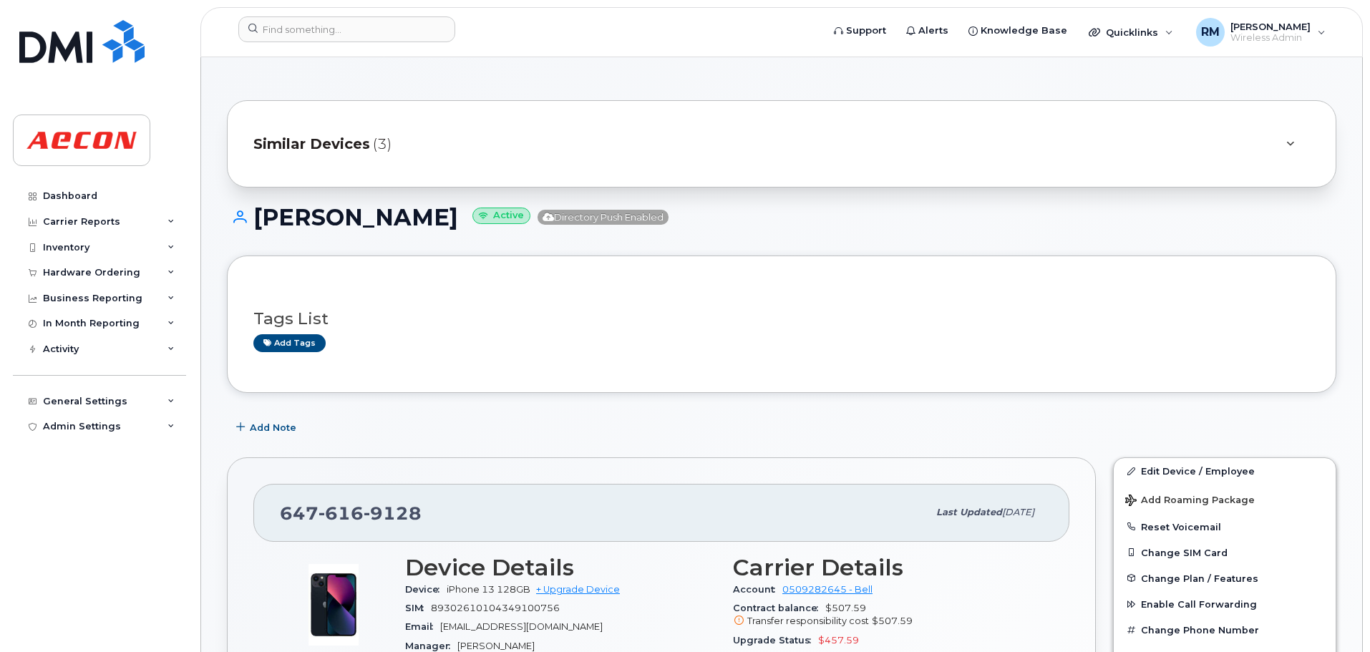
click at [354, 147] on span "Similar Devices" at bounding box center [311, 144] width 117 height 21
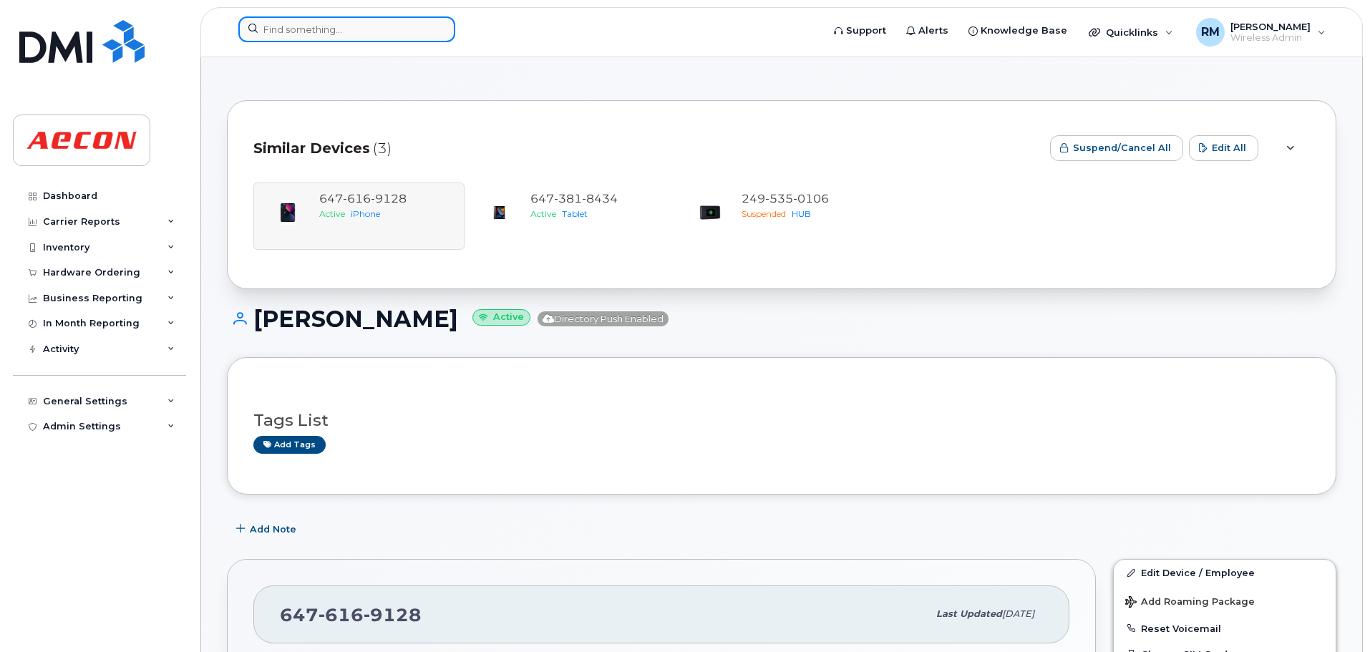
click at [289, 29] on input at bounding box center [346, 29] width 217 height 26
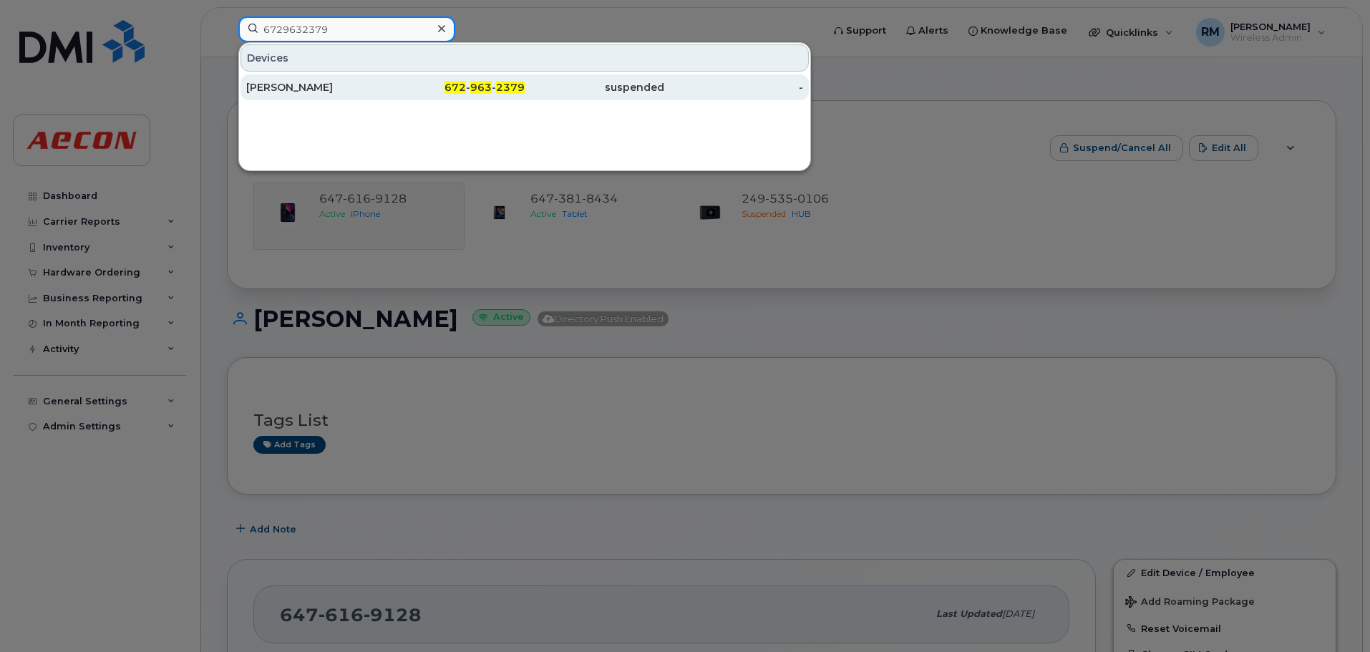
type input "6729632379"
drag, startPoint x: 496, startPoint y: 83, endPoint x: 483, endPoint y: 84, distance: 12.9
click at [496, 83] on div "672 - 963 - 2379" at bounding box center [456, 87] width 140 height 14
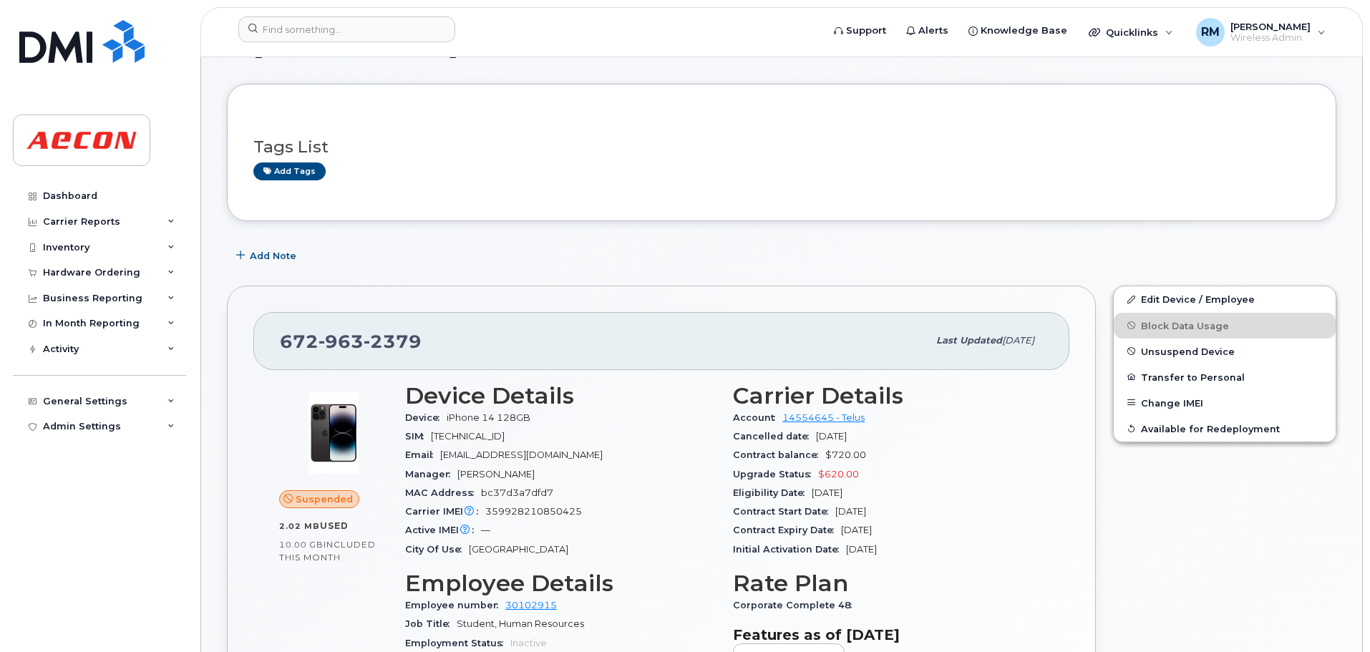
scroll to position [72, 0]
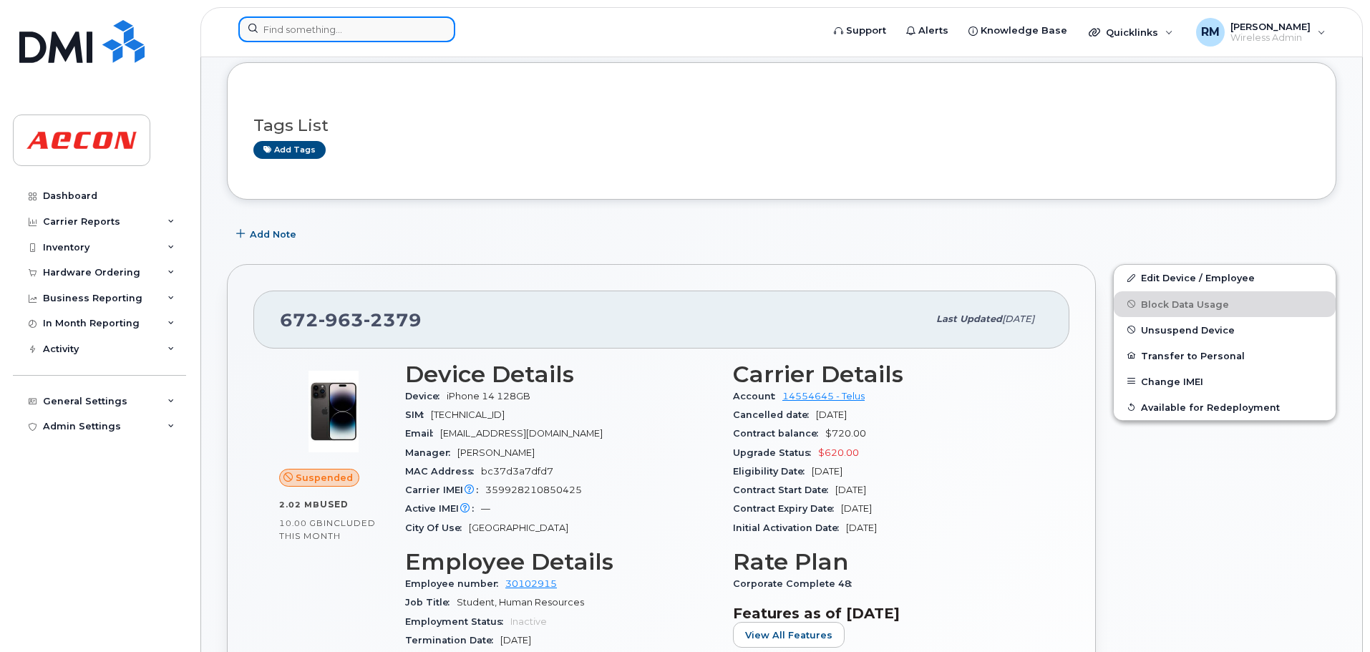
click at [365, 37] on input at bounding box center [346, 29] width 217 height 26
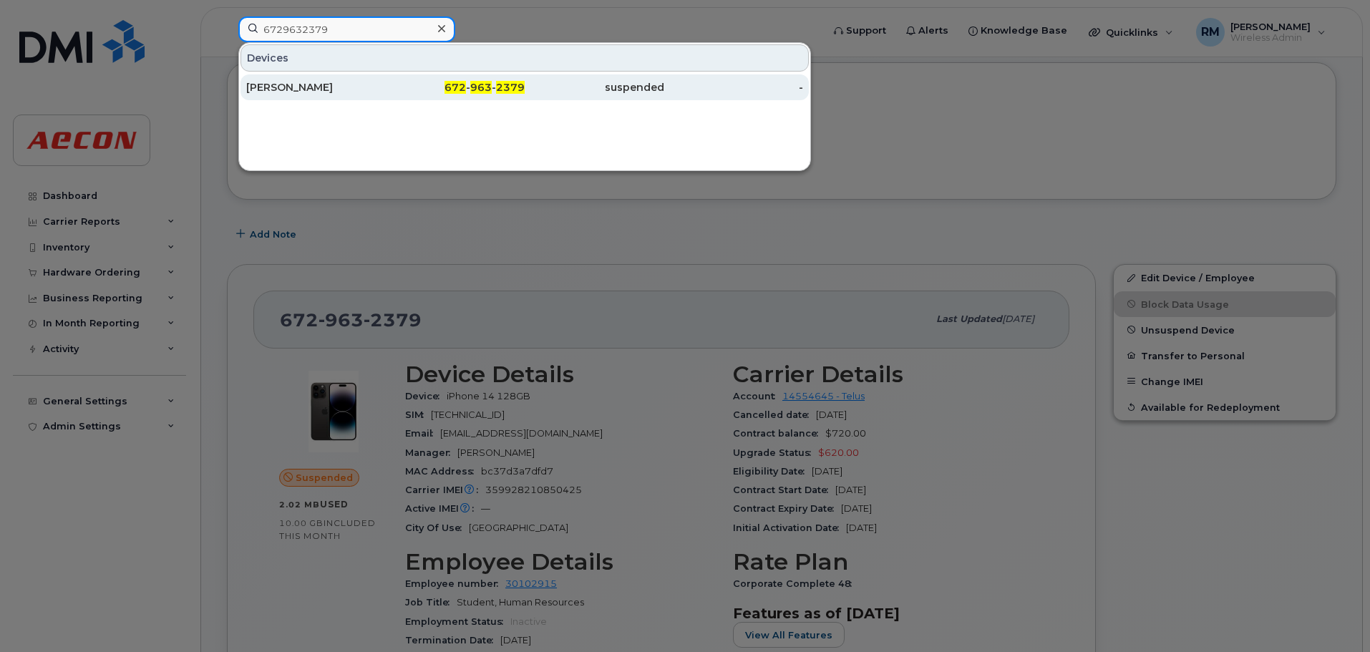
type input "6729632379"
click at [478, 90] on span "963" at bounding box center [480, 87] width 21 height 13
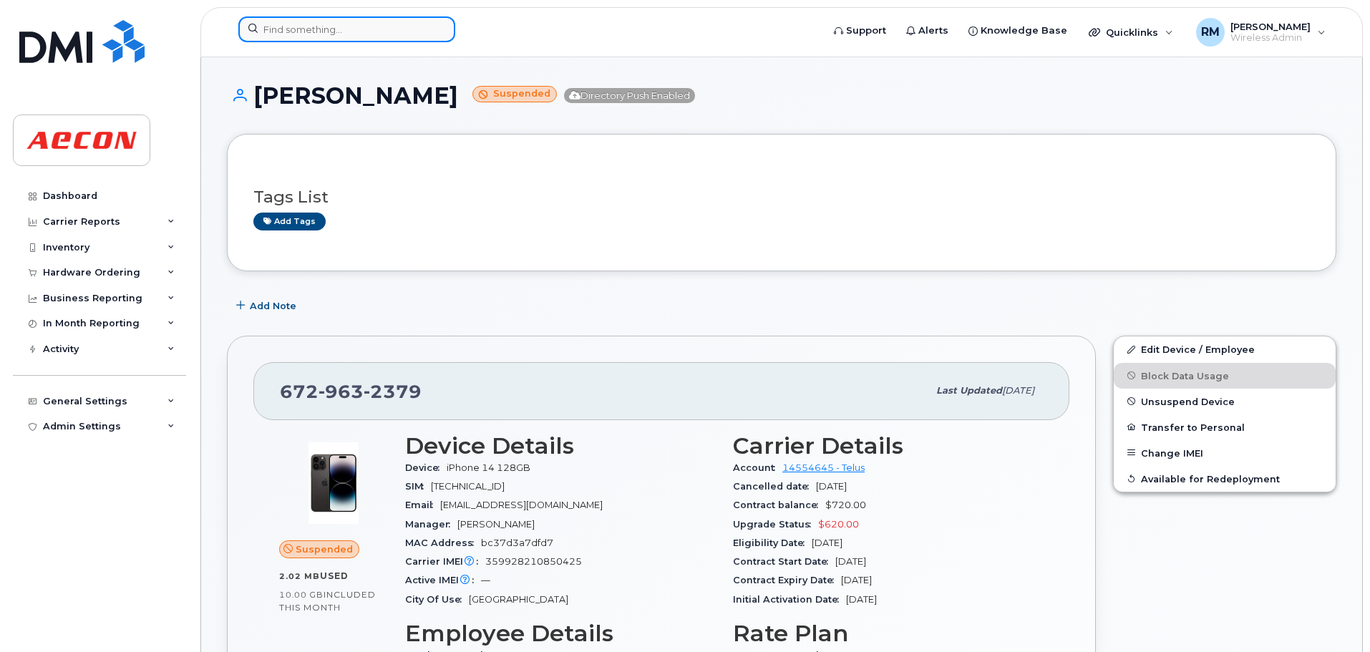
click at [299, 32] on input at bounding box center [346, 29] width 217 height 26
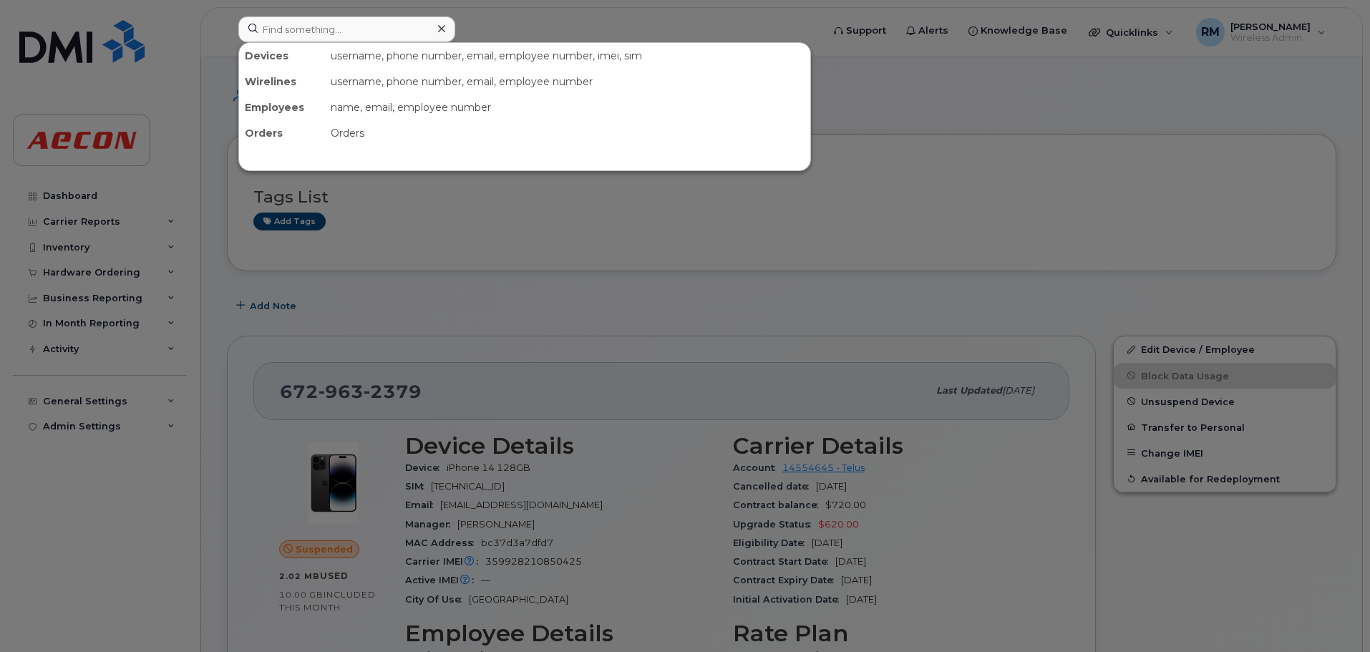
click at [651, 248] on div at bounding box center [685, 326] width 1370 height 652
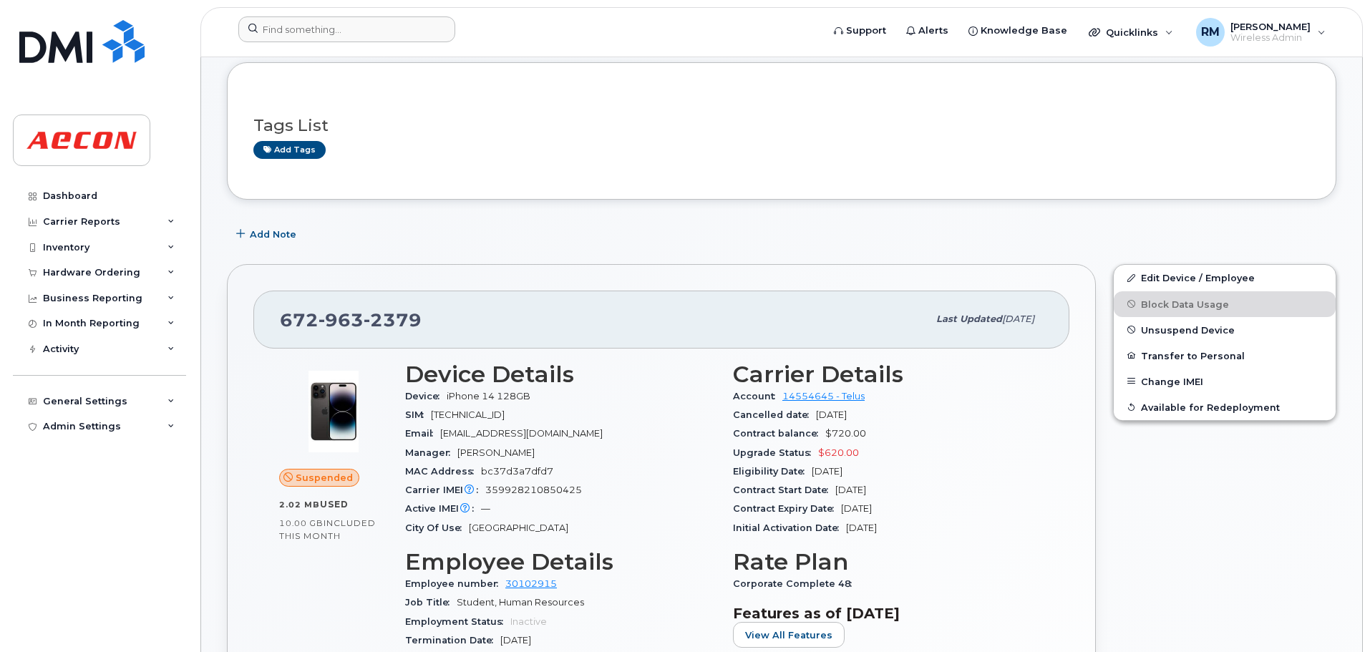
scroll to position [215, 0]
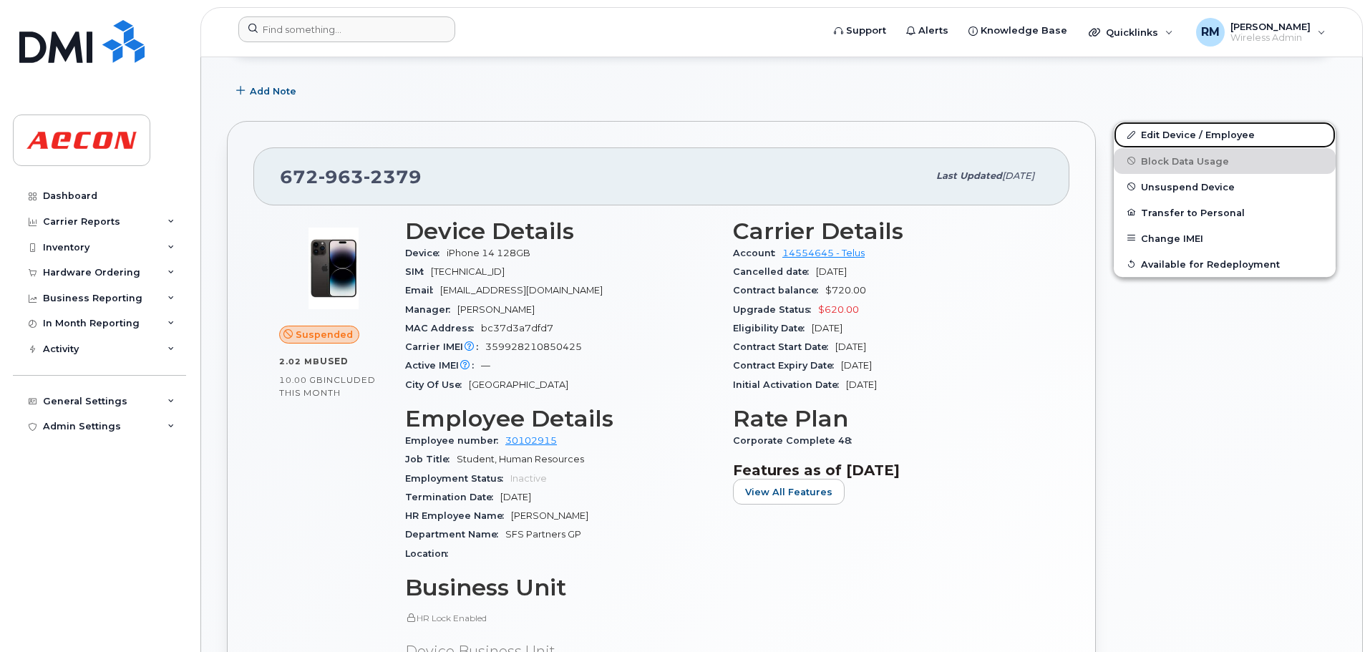
drag, startPoint x: 1210, startPoint y: 130, endPoint x: 999, endPoint y: 264, distance: 250.1
click at [1209, 130] on link "Edit Device / Employee" at bounding box center [1225, 135] width 222 height 26
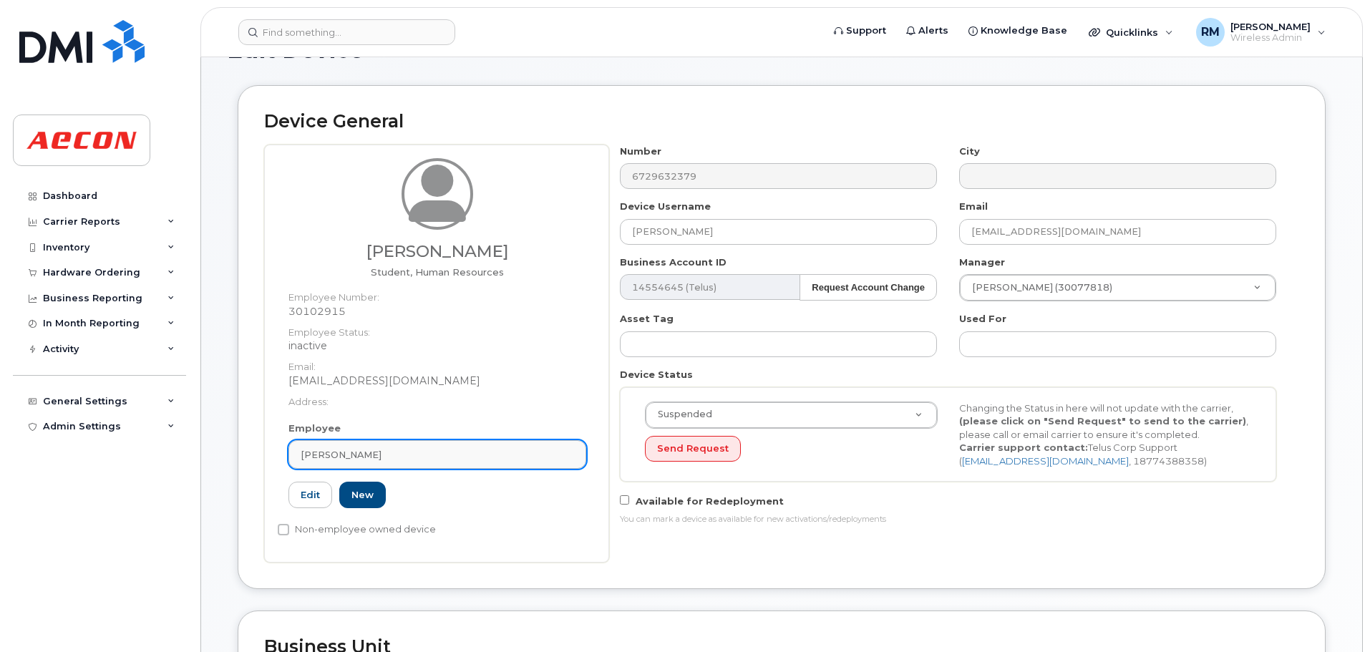
scroll to position [72, 0]
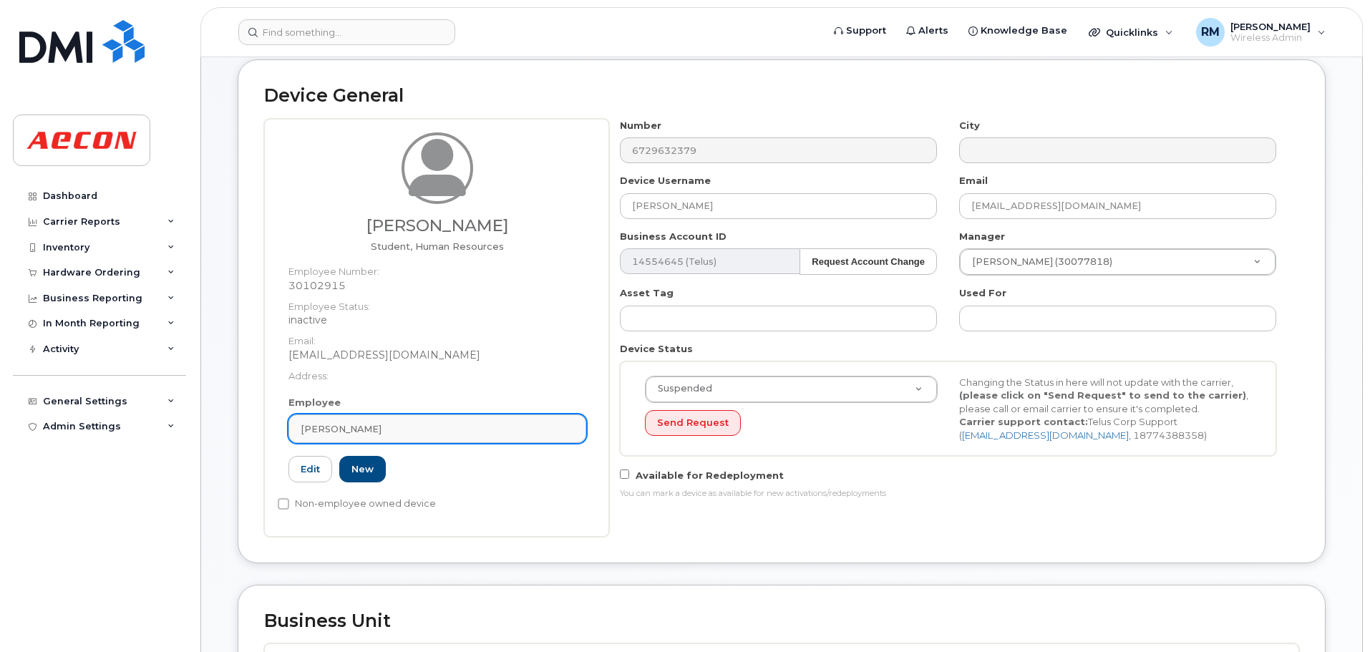
click at [399, 423] on div "[PERSON_NAME]" at bounding box center [438, 429] width 274 height 14
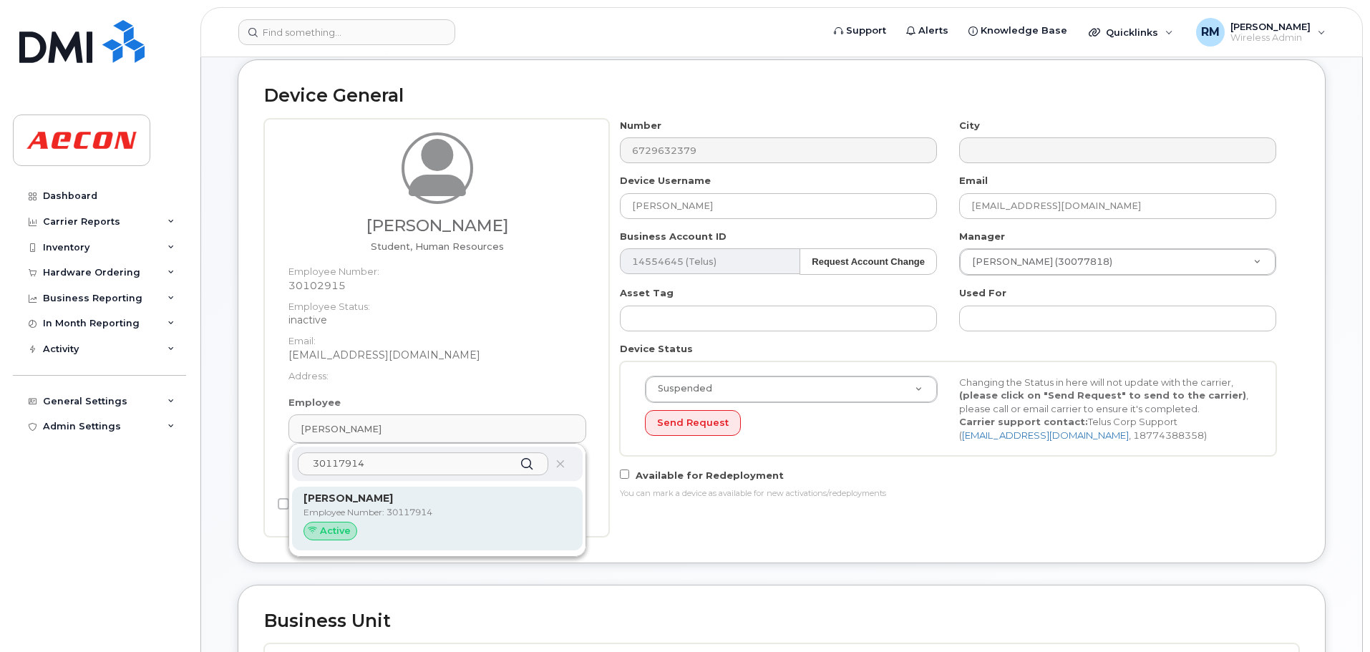
type input "30117914"
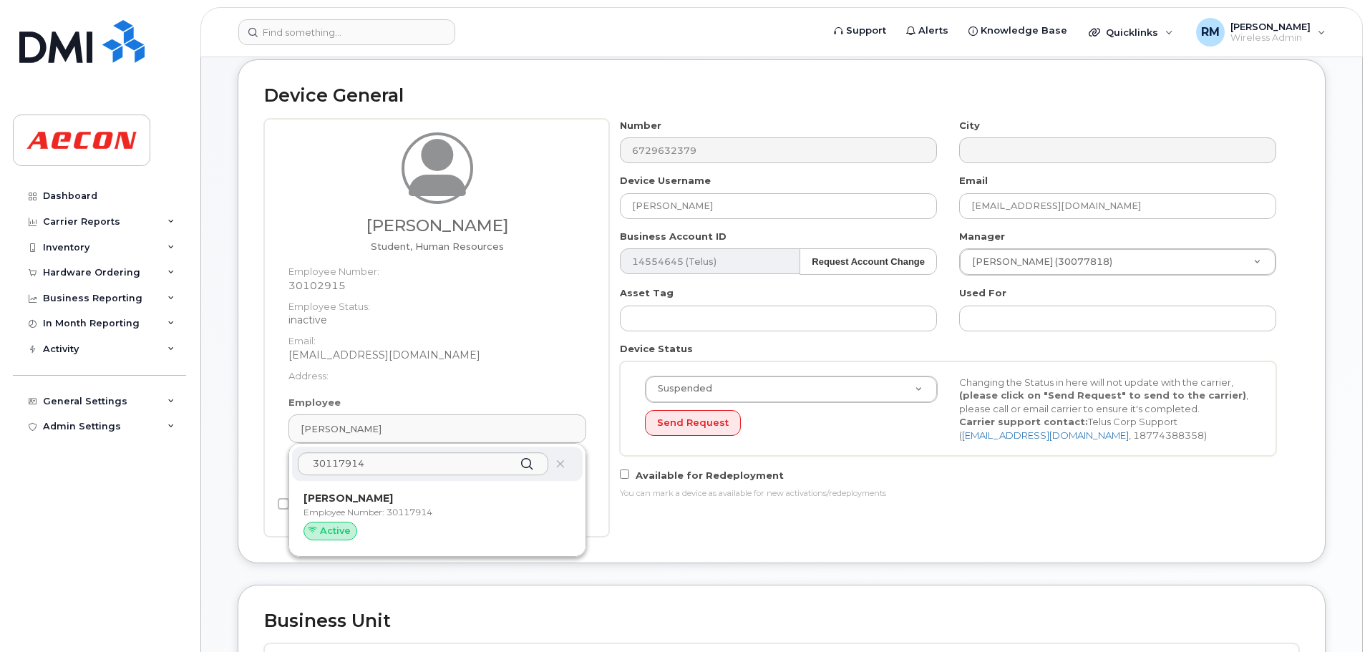
drag, startPoint x: 385, startPoint y: 501, endPoint x: 749, endPoint y: 79, distance: 556.9
click at [385, 501] on p "[PERSON_NAME]" at bounding box center [438, 498] width 268 height 15
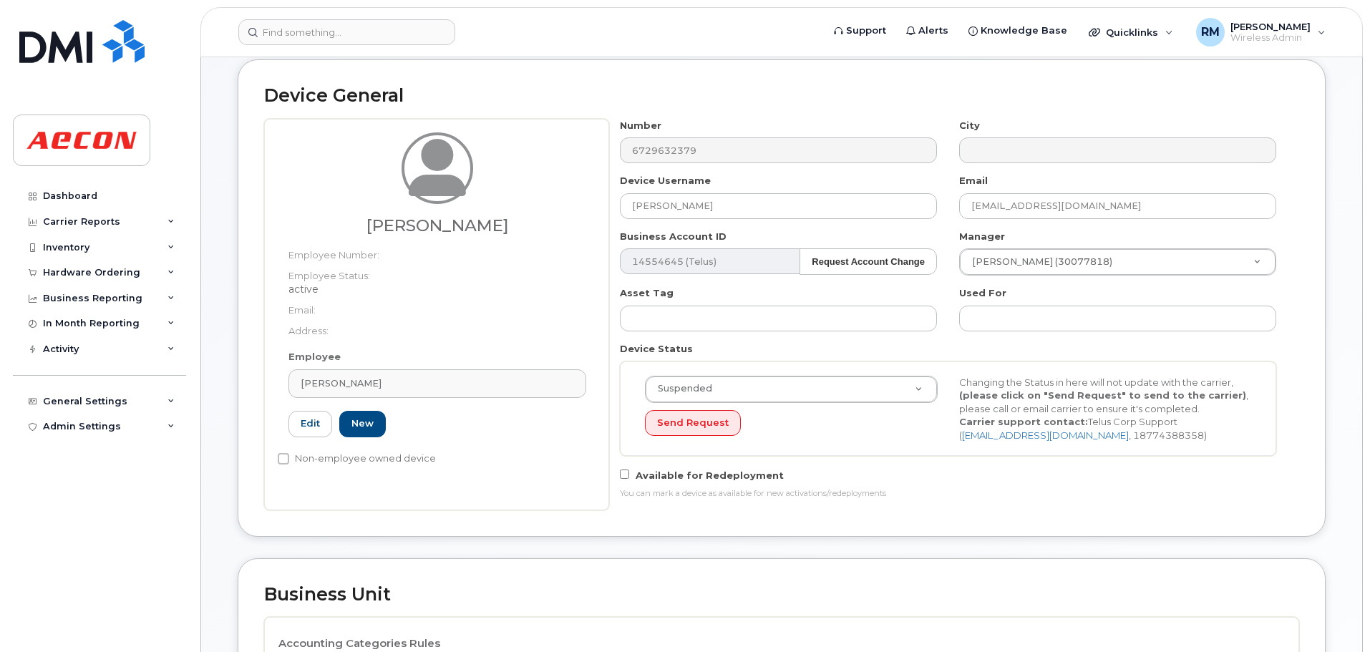
type input "30117914"
type input "[PERSON_NAME]"
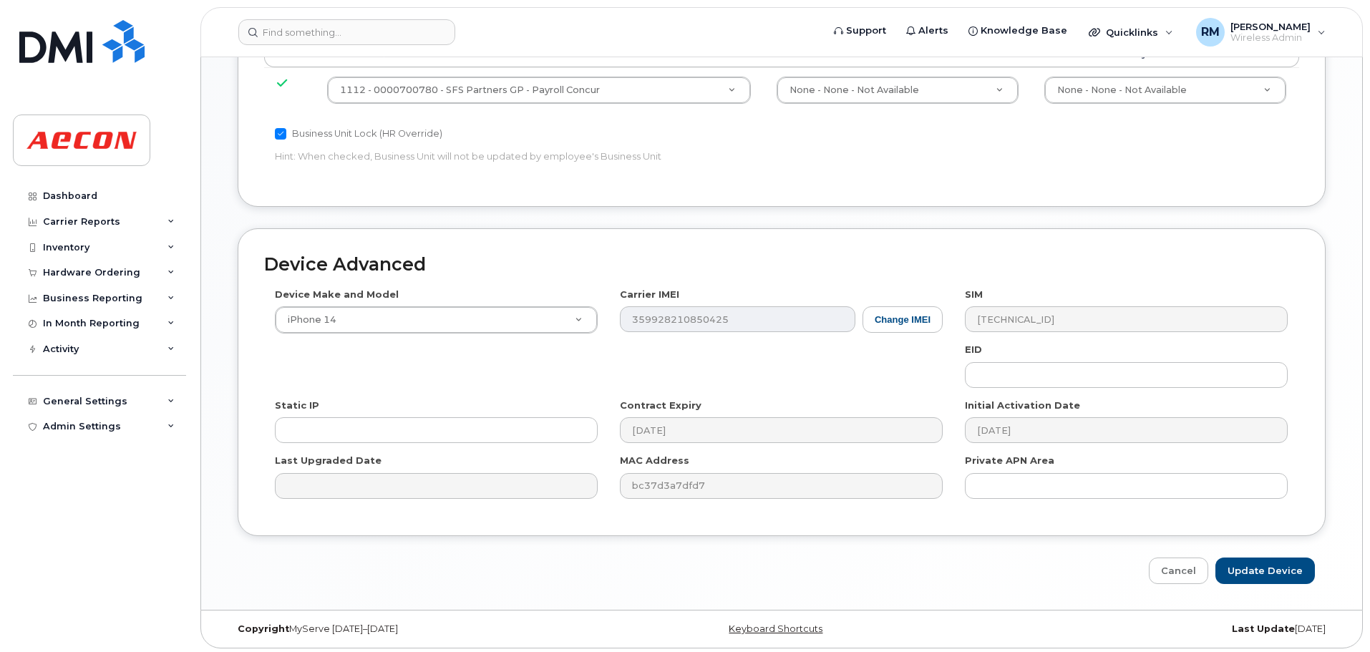
scroll to position [778, 0]
drag, startPoint x: 1259, startPoint y: 573, endPoint x: 608, endPoint y: 437, distance: 664.9
click at [607, 440] on div "Device Advanced Device Make and Model iPhone 14 Android TCL 502 Watch Apple Wat…" at bounding box center [782, 403] width 1110 height 356
click at [1257, 564] on input "Update Device" at bounding box center [1266, 567] width 100 height 26
type input "Saving..."
